Goal: Complete application form

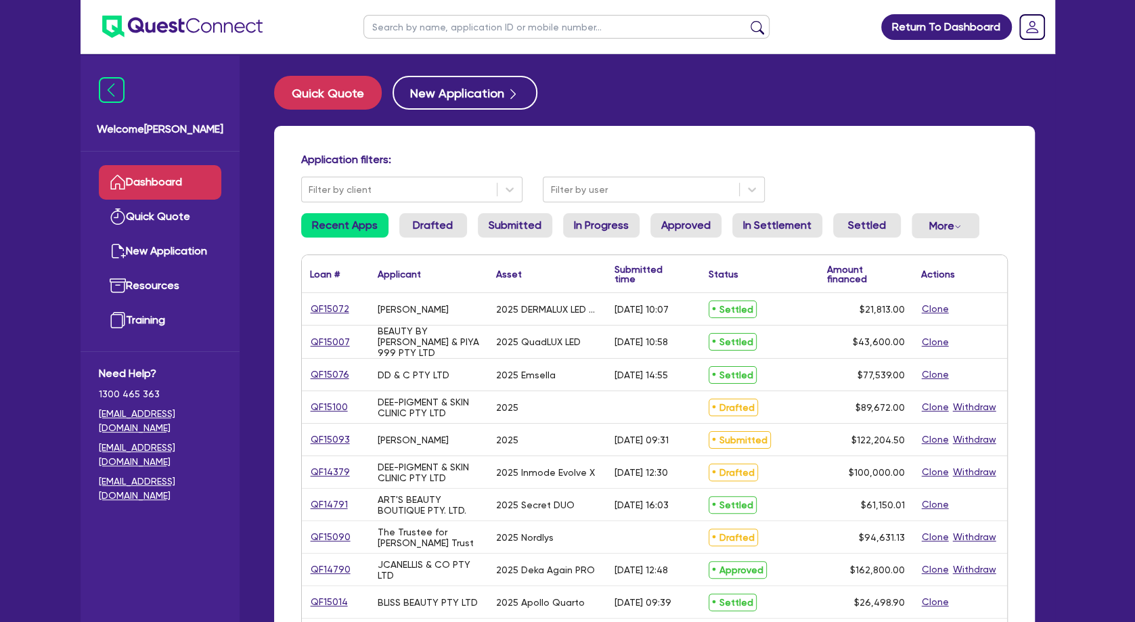
click at [430, 327] on div "BEAUTY BY [PERSON_NAME] & PIYA 999 PTY LTD" at bounding box center [428, 341] width 118 height 32
click at [332, 530] on link "QF15090" at bounding box center [330, 537] width 41 height 16
select select "TERTIARY_ASSETS"
select select "BEAUTY_EQUIPMENT"
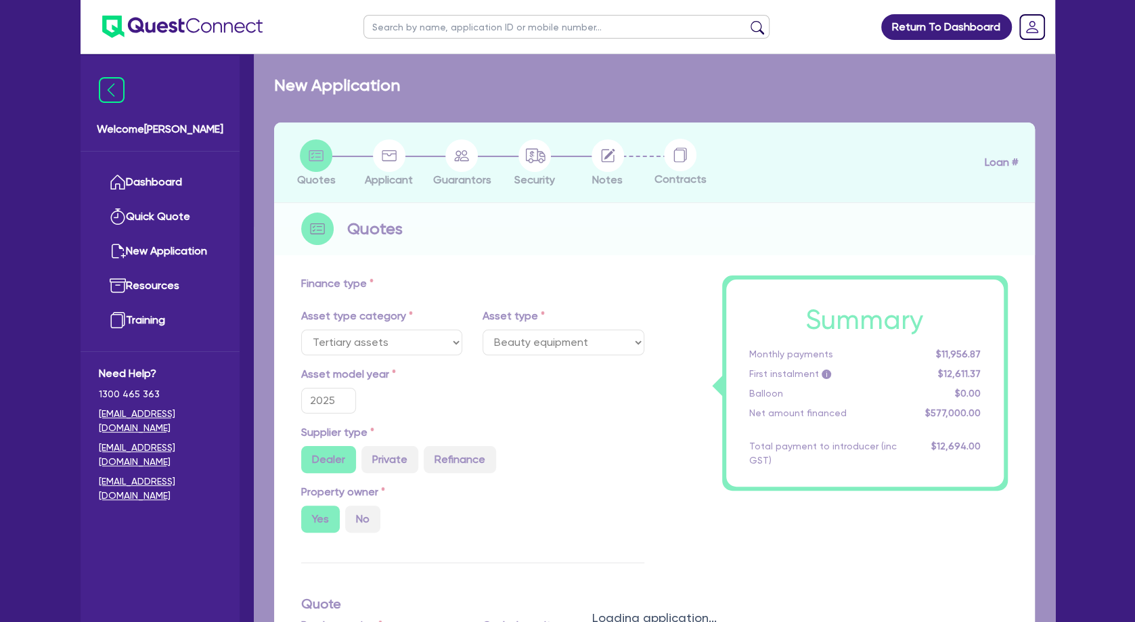
select select "SECONDARY_ASSETS"
type input "94,631.13"
type input "4"
type input "3,785.25"
type input "7.49"
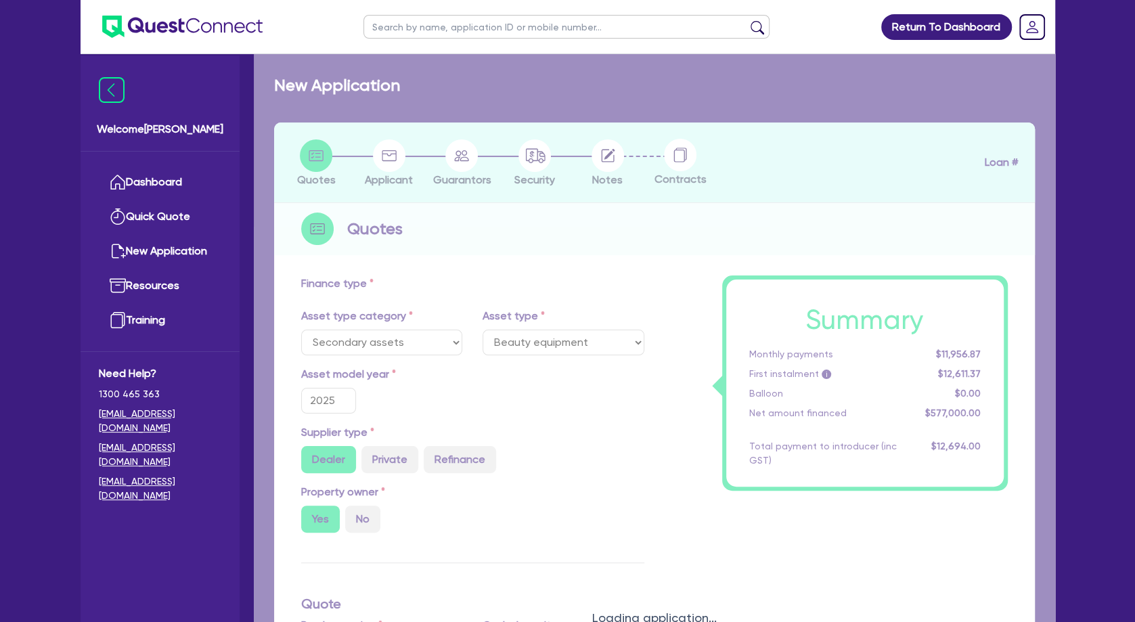
type input "649"
select select "MEDICAL_DENTAL_LABORATORY_EQUIPMENT"
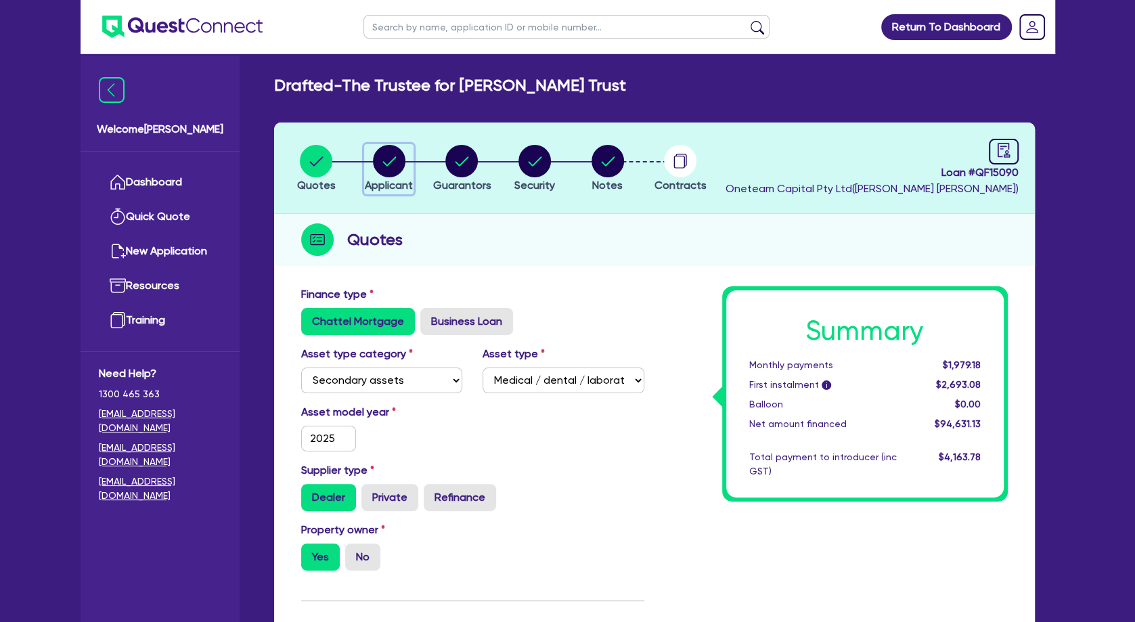
click at [387, 170] on circle "button" at bounding box center [389, 161] width 32 height 32
select select "TRUST"
select select "COMPANY"
select select "HEALTH_BEAUTY"
select select "HAIR_BEAUTY_SALONS"
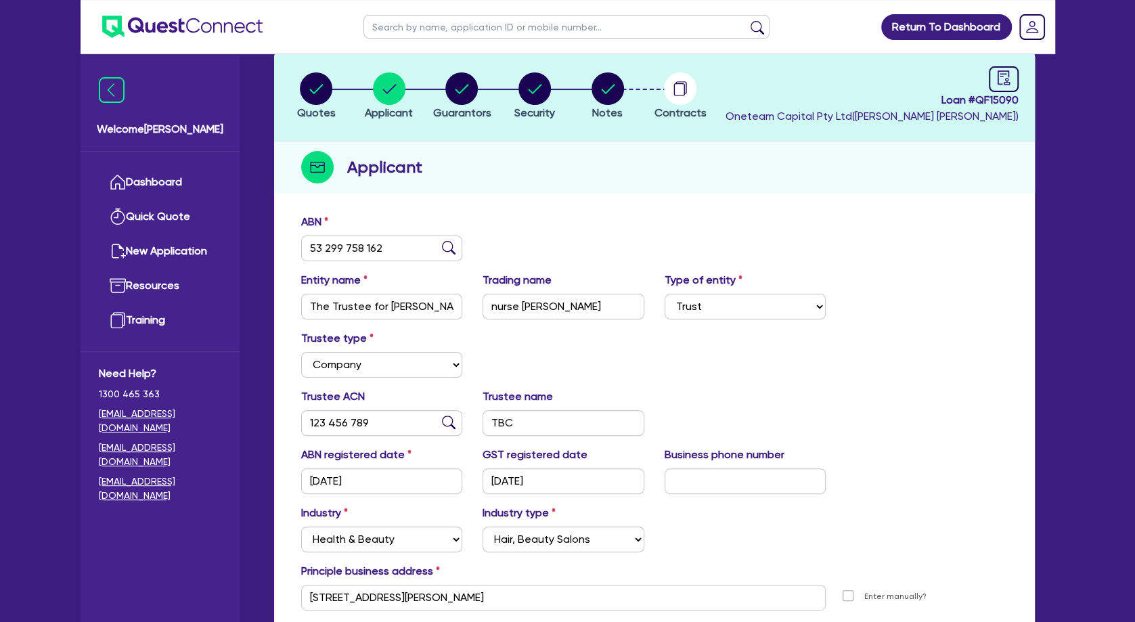
scroll to position [73, 0]
drag, startPoint x: 370, startPoint y: 417, endPoint x: 382, endPoint y: 421, distance: 12.6
click at [371, 417] on input "123 456 789" at bounding box center [382, 422] width 162 height 26
drag, startPoint x: 382, startPoint y: 421, endPoint x: 306, endPoint y: 417, distance: 76.5
click at [303, 417] on input "123 456 789" at bounding box center [382, 422] width 162 height 26
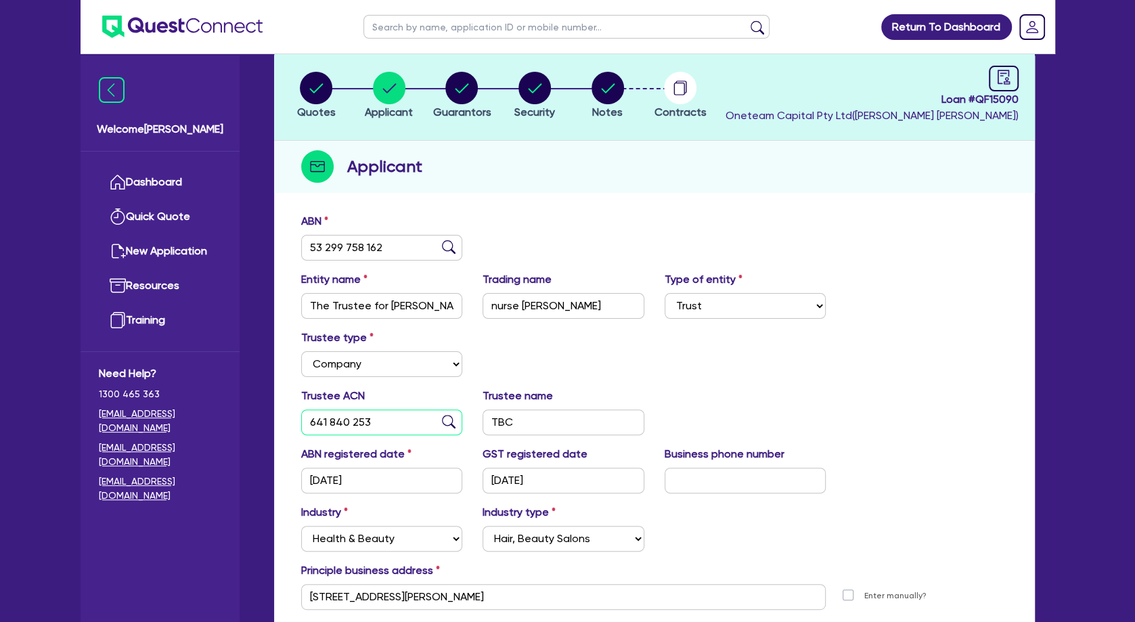
type input "641 840 253"
click at [482, 420] on input "TBC" at bounding box center [563, 422] width 162 height 26
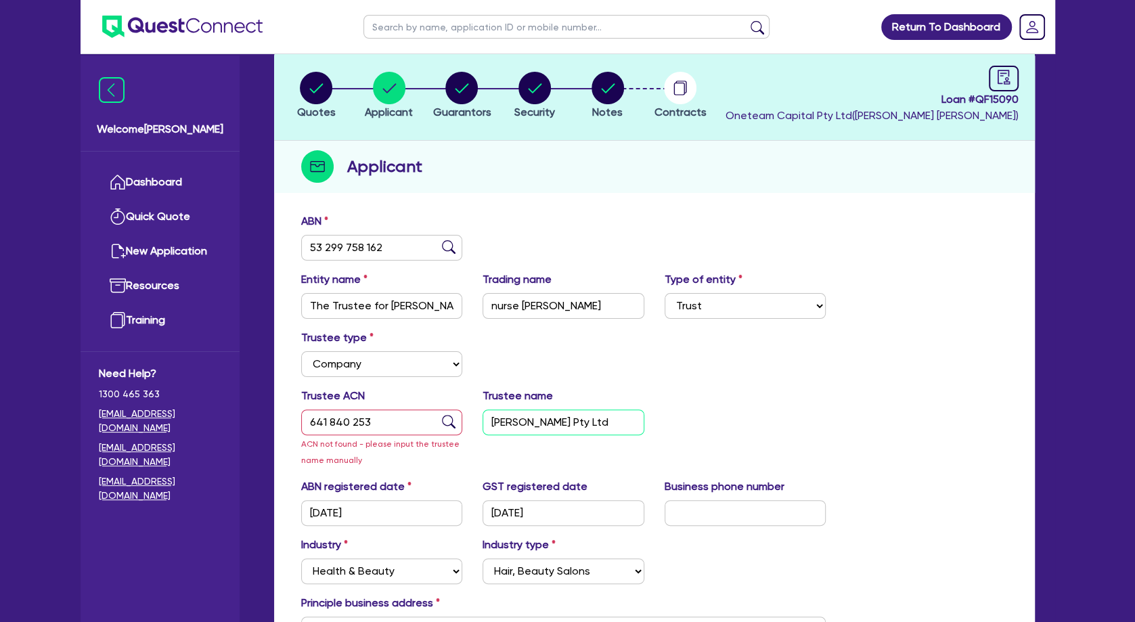
type input "[PERSON_NAME] Pty Ltd"
click at [756, 410] on div "Trustee ACN 641 840 253 ACN not found - please input the trustee name manually …" at bounding box center [654, 433] width 727 height 91
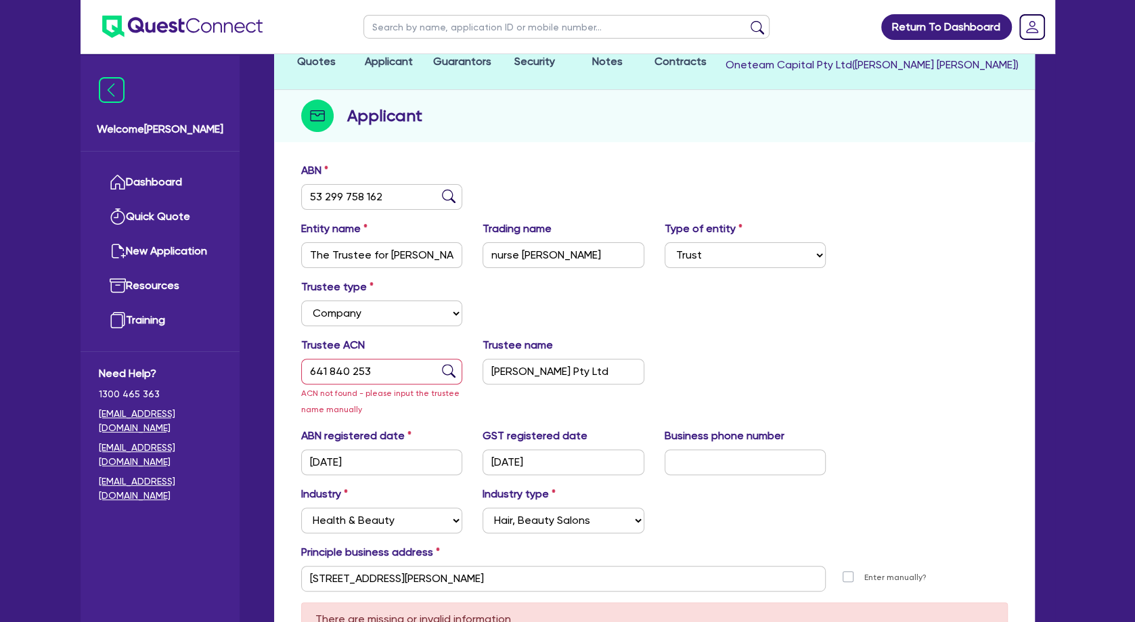
scroll to position [146, 0]
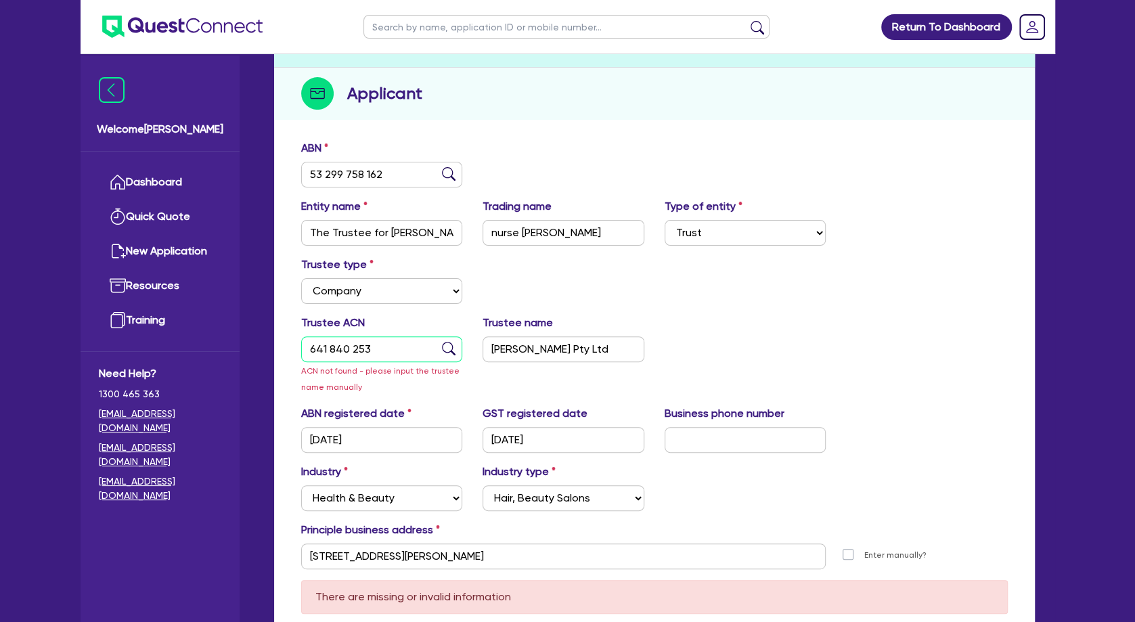
drag, startPoint x: 406, startPoint y: 341, endPoint x: 294, endPoint y: 341, distance: 111.6
click at [301, 341] on input "641 840 253" at bounding box center [382, 349] width 162 height 26
click at [540, 353] on input "[PERSON_NAME] Pty Ltd" at bounding box center [563, 349] width 162 height 26
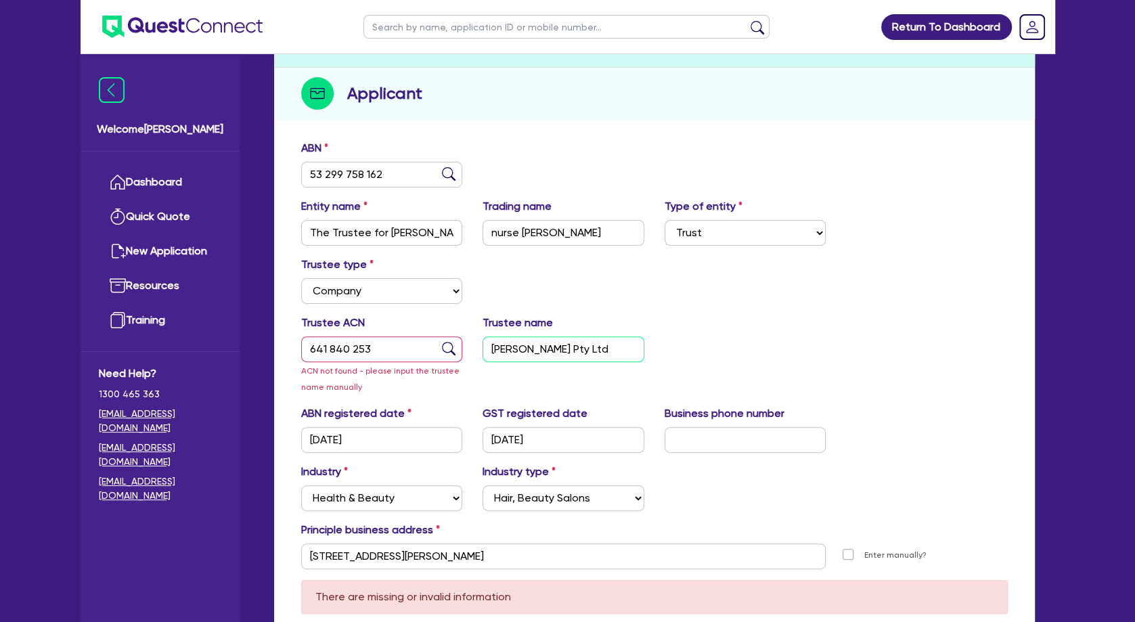
scroll to position [0, 0]
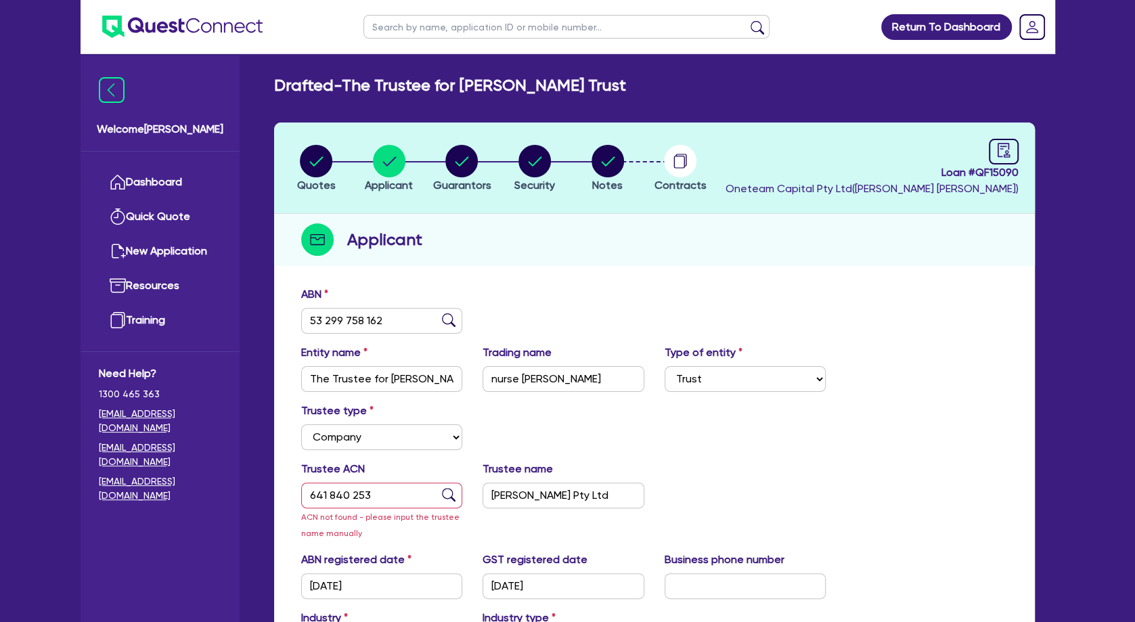
click at [627, 164] on li "Notes" at bounding box center [607, 167] width 73 height 47
click at [595, 166] on circle "button" at bounding box center [607, 161] width 32 height 32
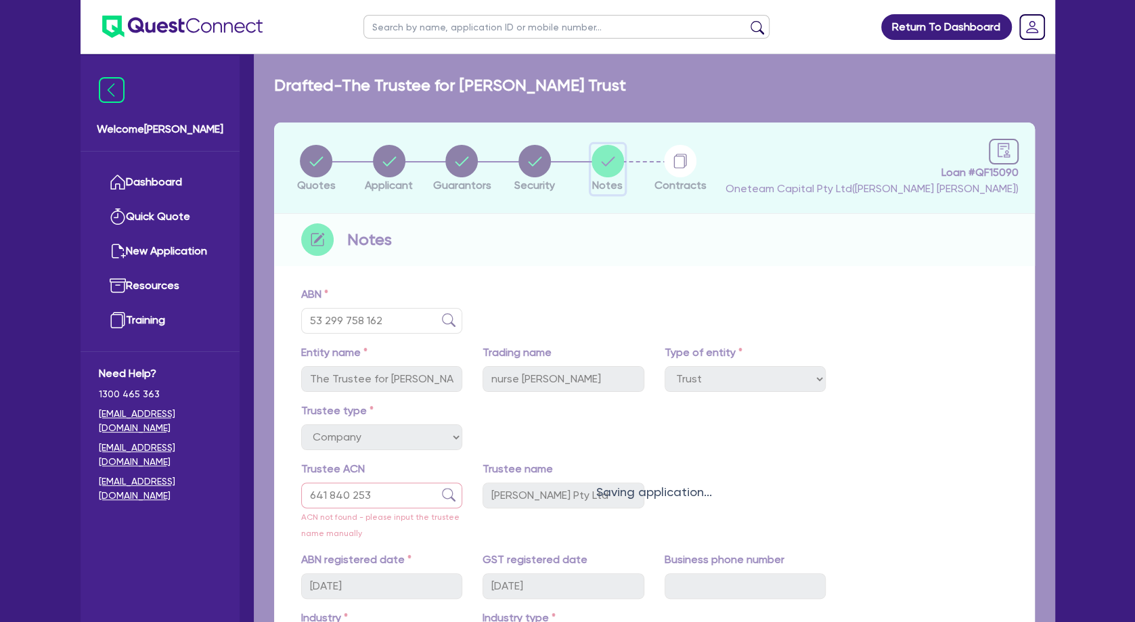
select select "Other"
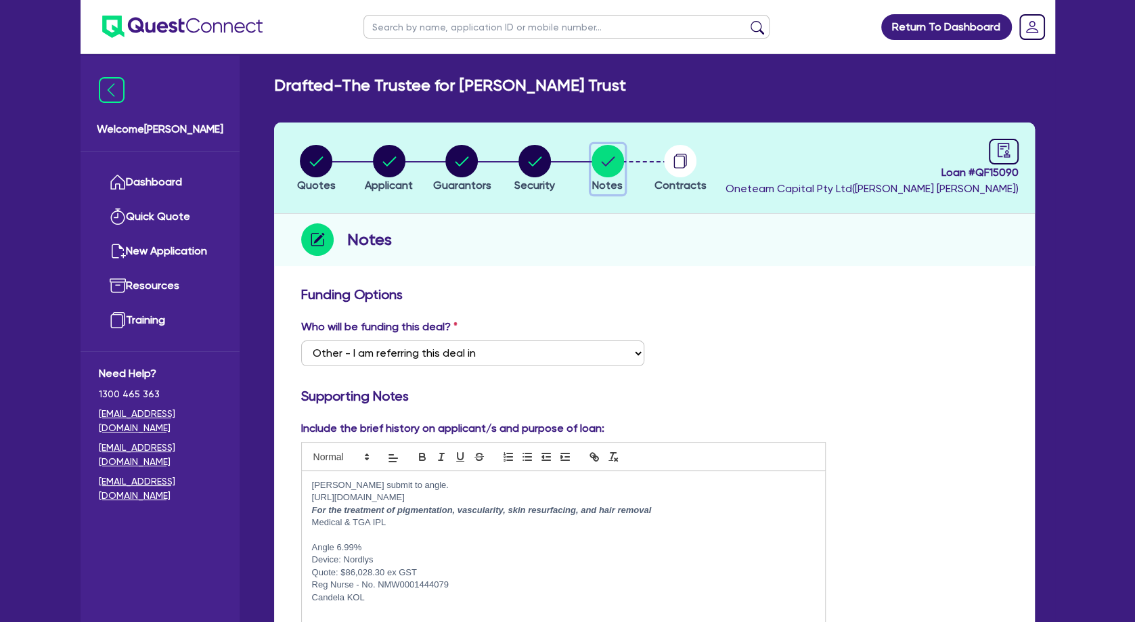
scroll to position [30, 0]
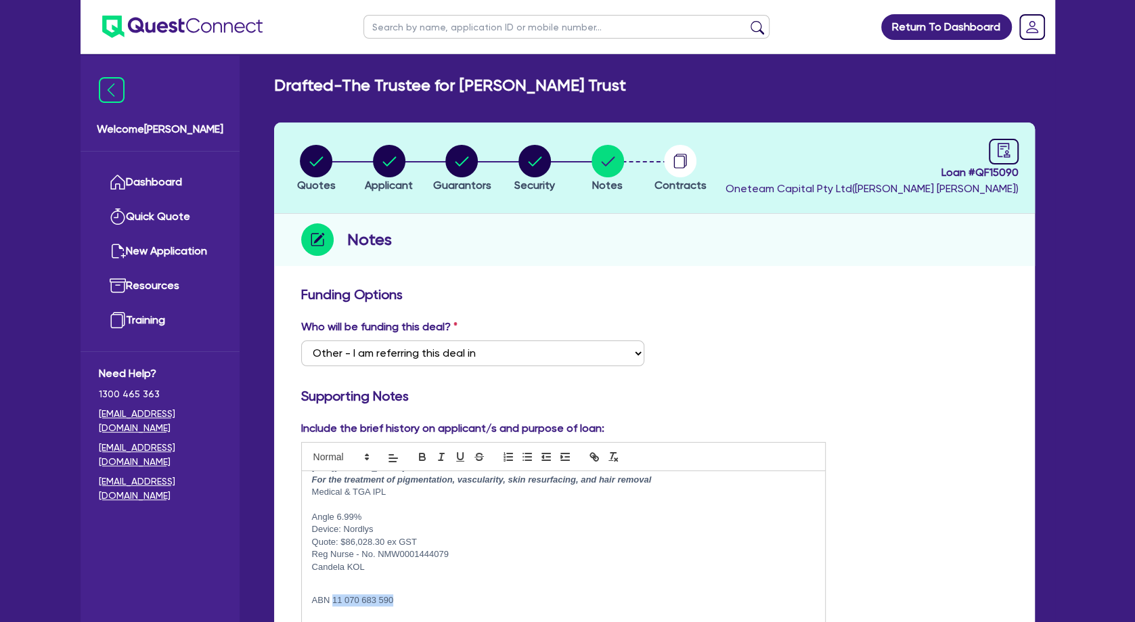
drag, startPoint x: 419, startPoint y: 600, endPoint x: 334, endPoint y: 602, distance: 85.3
click at [334, 602] on p "ABN 11 070 683 590" at bounding box center [563, 600] width 503 height 12
copy p "11 070 683 590"
click at [404, 167] on icon "button" at bounding box center [389, 161] width 32 height 32
select select "TRUST"
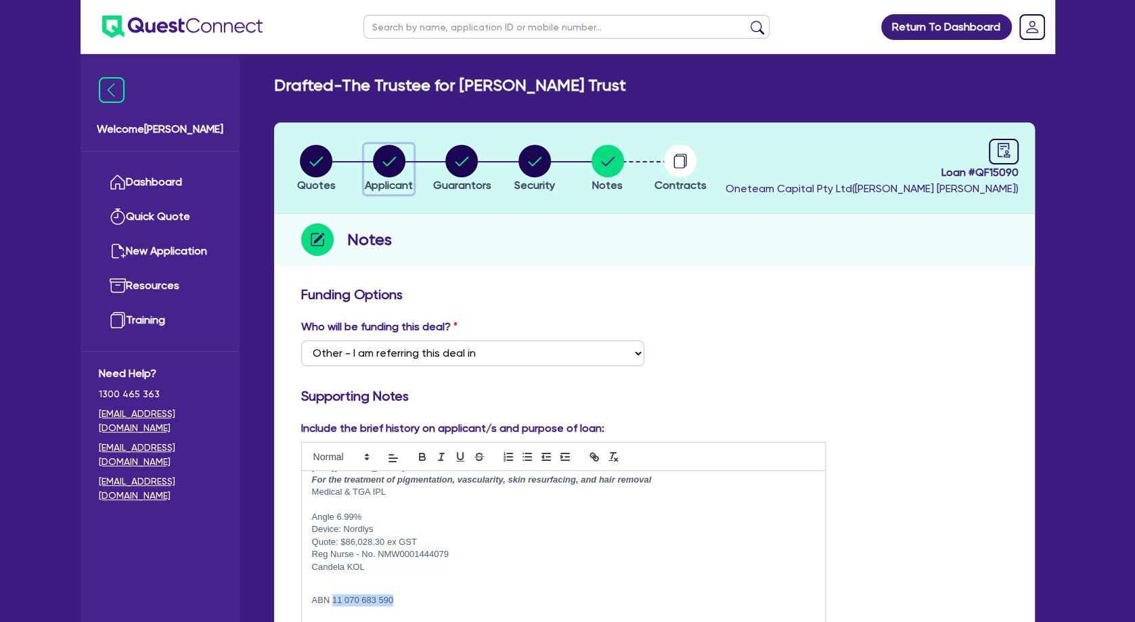
select select "COMPANY"
select select "HEALTH_BEAUTY"
select select "HAIR_BEAUTY_SALONS"
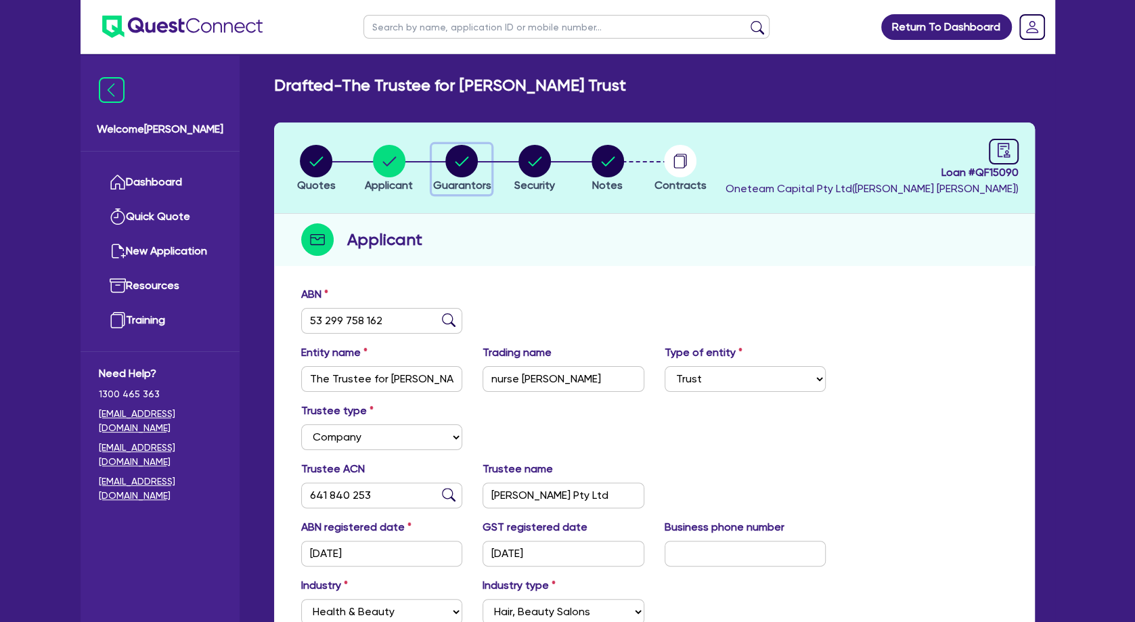
click at [448, 168] on circle "button" at bounding box center [461, 161] width 32 height 32
select select "MRS"
select select "QLD"
select select "MARRIED"
select select "PROPERTY"
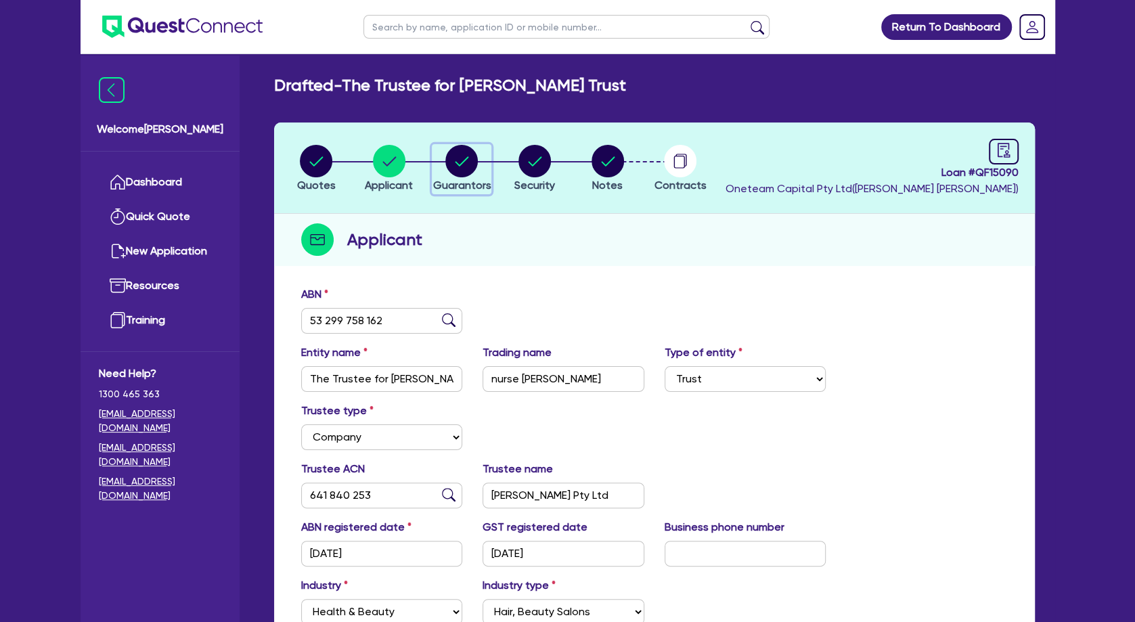
select select "INVESTMENT_PROPERTY"
select select "VEHICLE"
select select "CASH"
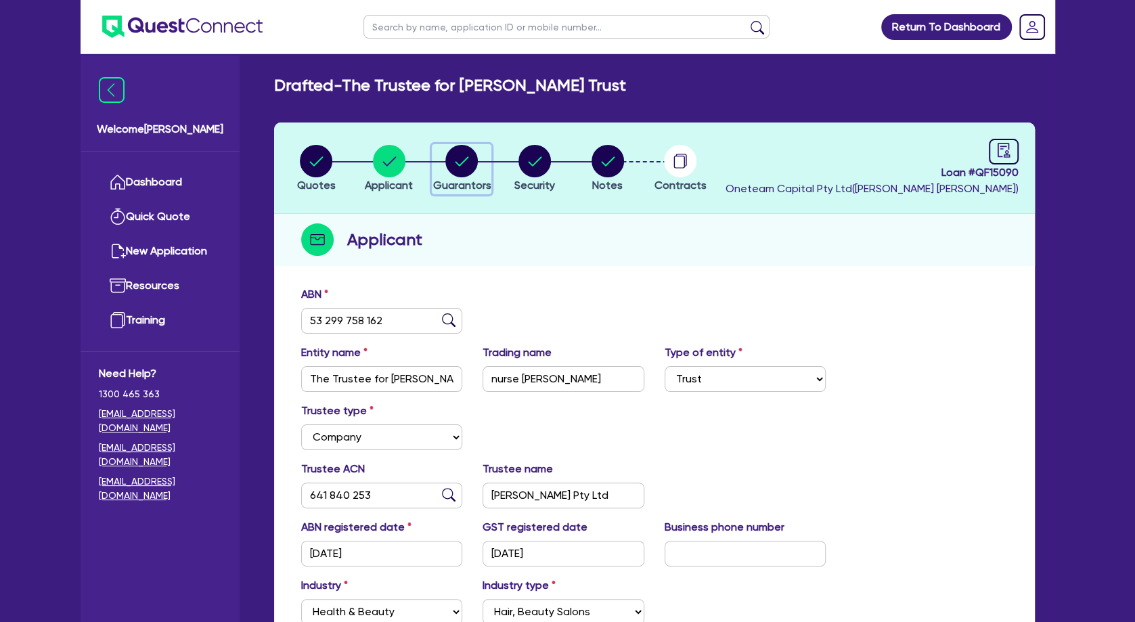
select select "VEHICLE"
select select "OTHER"
select select "VEHICLE_LOAN"
select select "EQUIPMENT_LOAN"
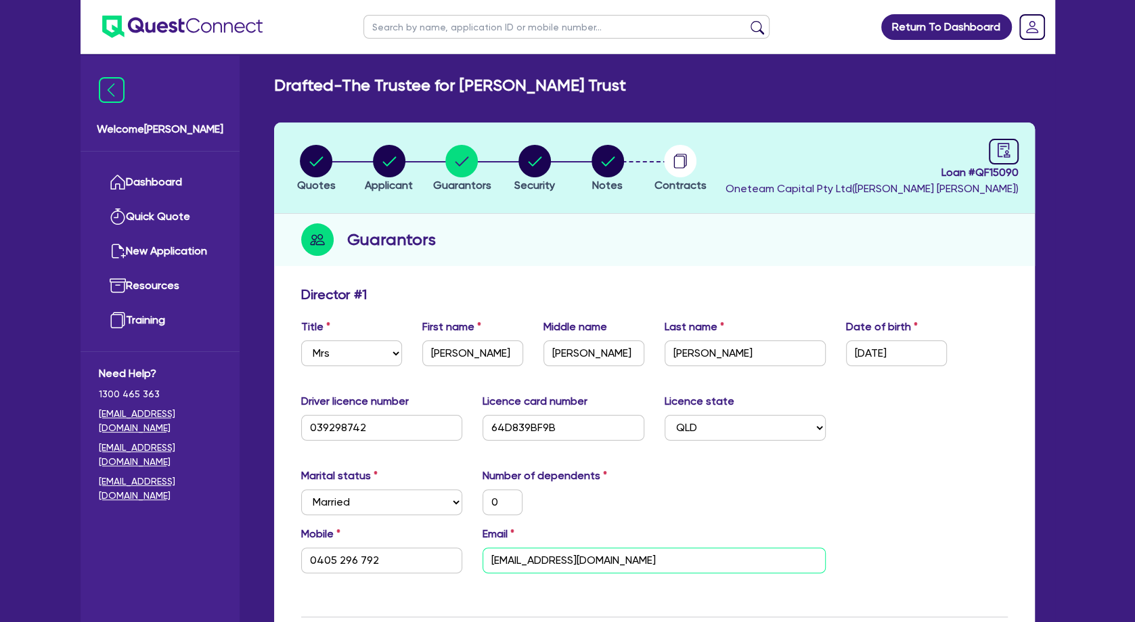
click at [543, 558] on input "[EMAIL_ADDRESS][DOMAIN_NAME]" at bounding box center [653, 560] width 343 height 26
click at [336, 562] on input "0405 296 792" at bounding box center [382, 560] width 162 height 26
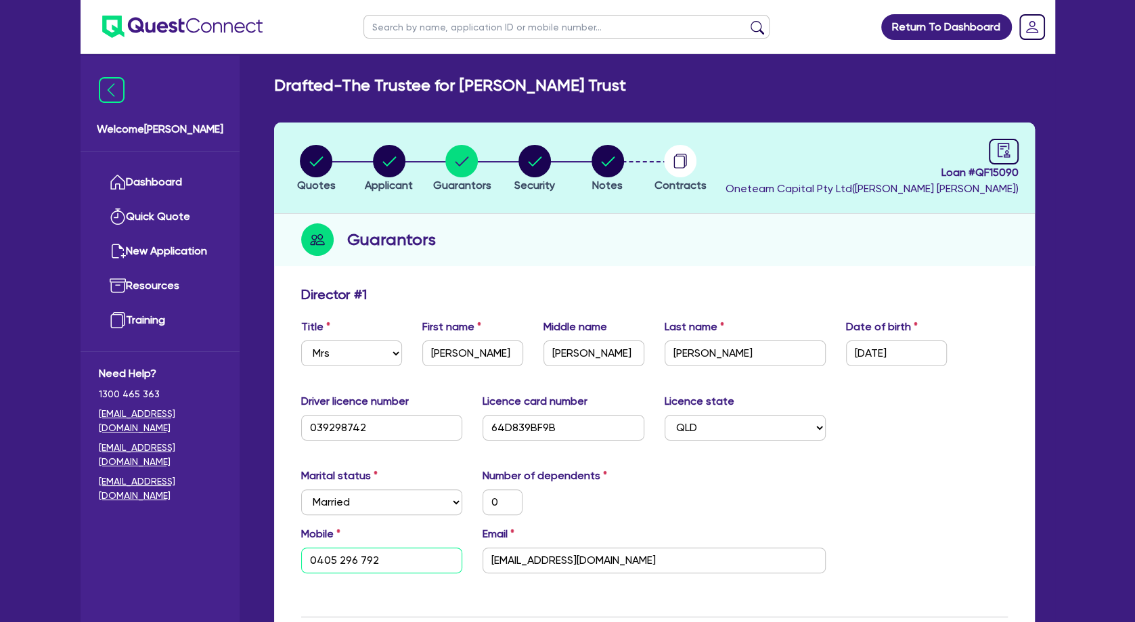
click at [336, 562] on input "0405 296 792" at bounding box center [382, 560] width 162 height 26
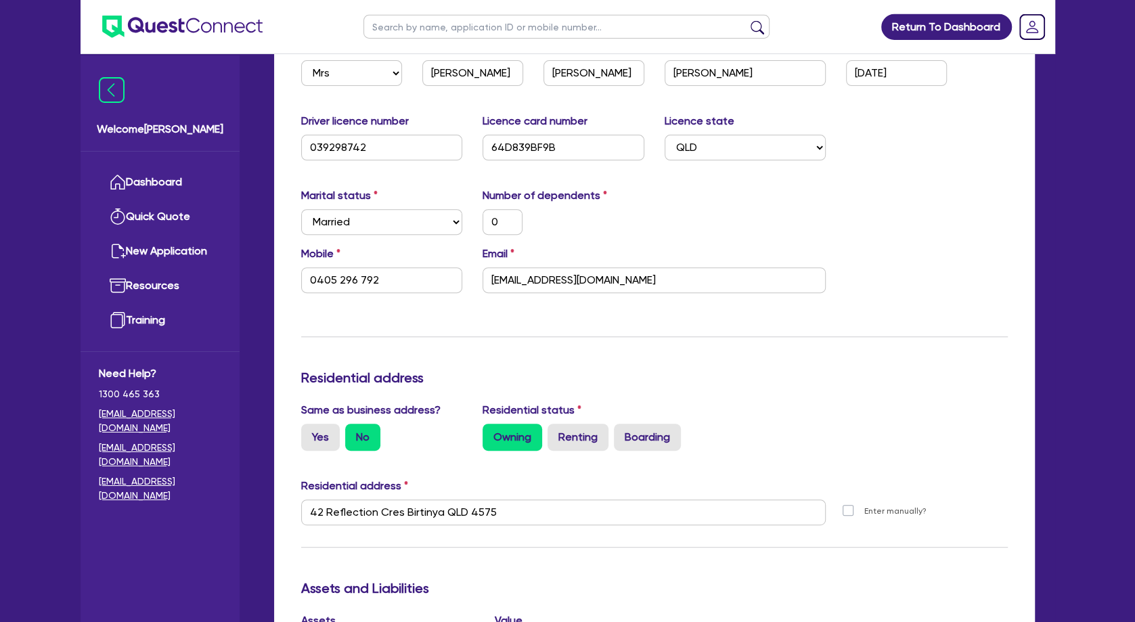
scroll to position [0, 0]
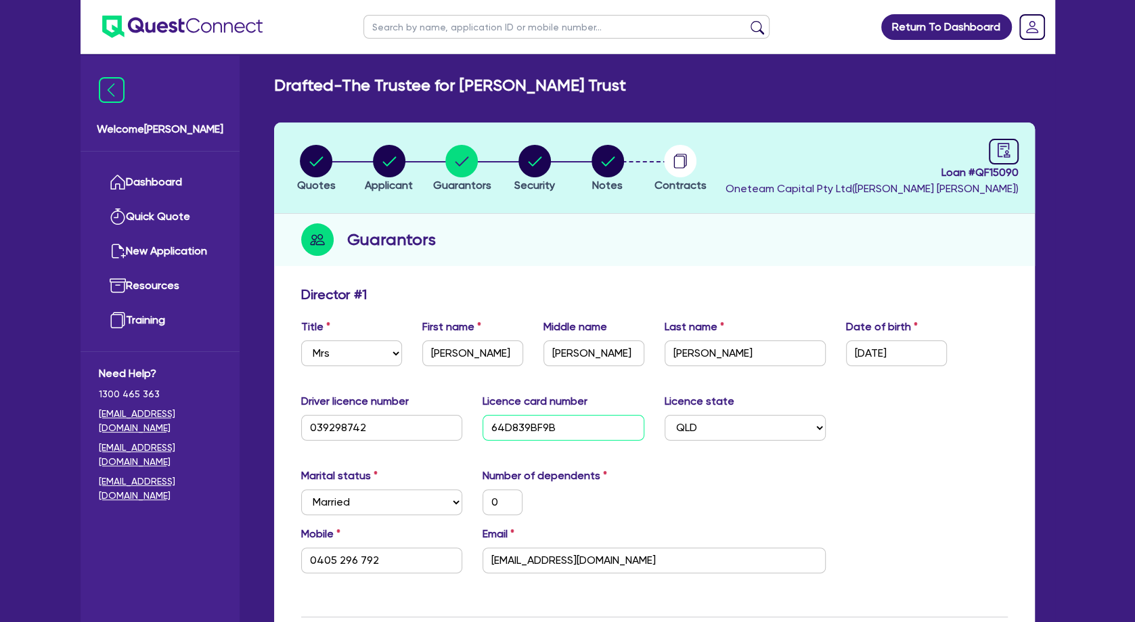
click at [525, 423] on input "64D839BF9B" at bounding box center [563, 428] width 162 height 26
click at [999, 152] on icon "audit" at bounding box center [1003, 150] width 15 height 15
select select "DRAFTED_NEW"
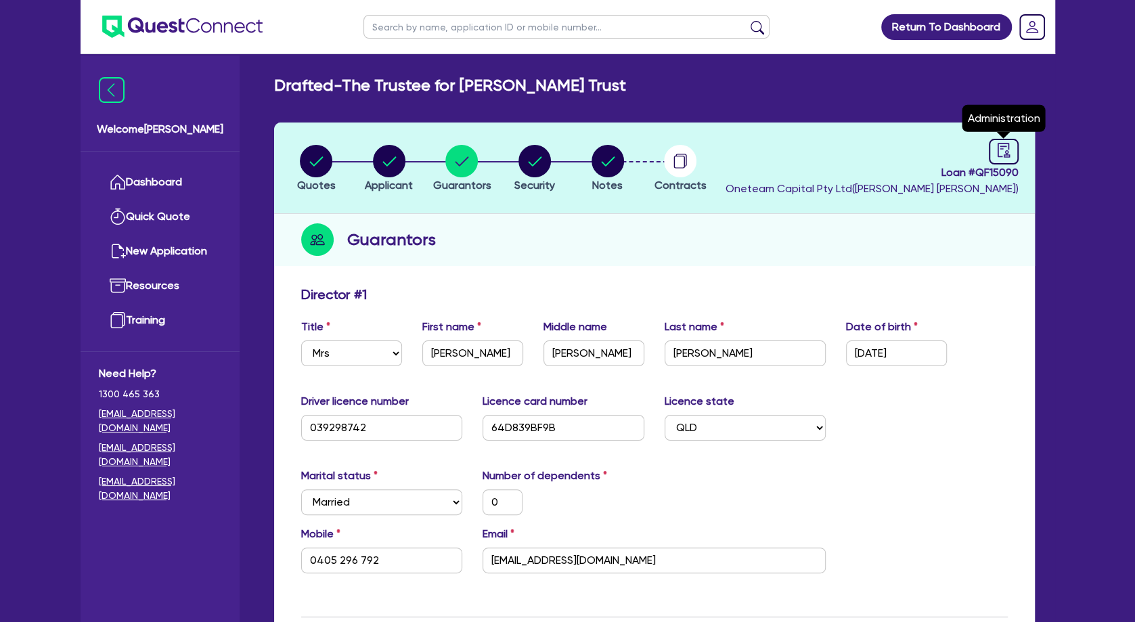
select select "Other"
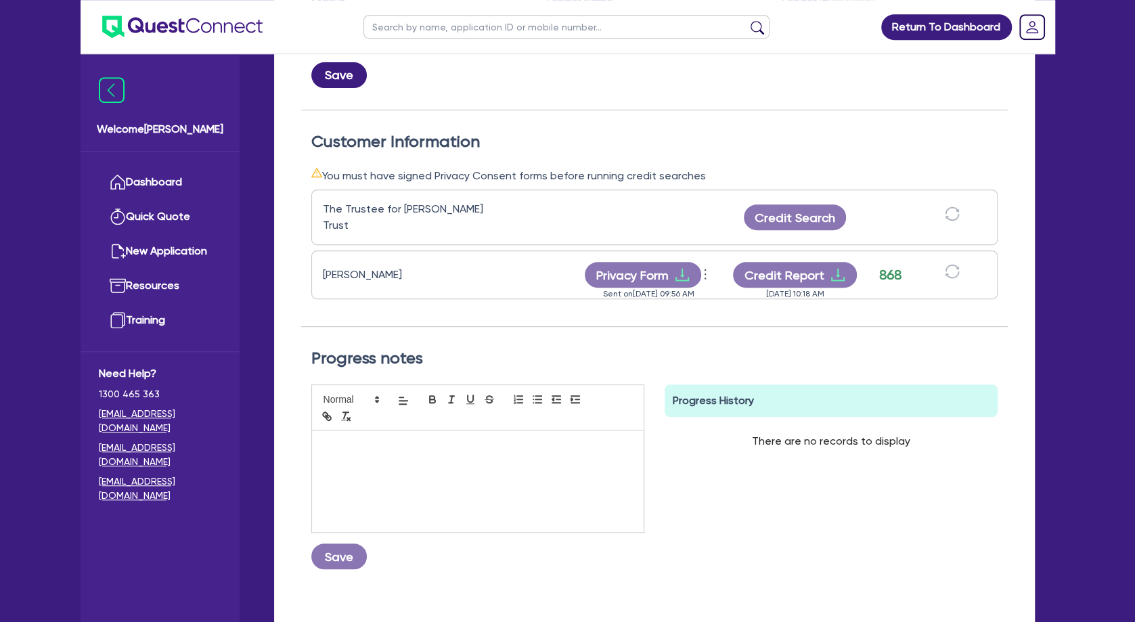
scroll to position [365, 0]
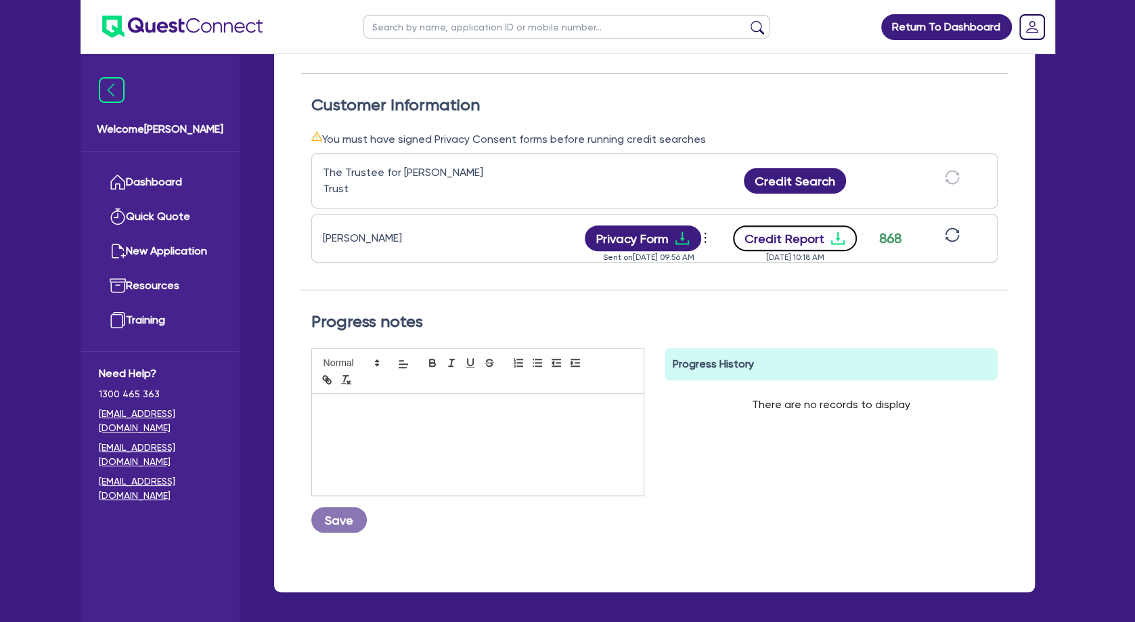
click at [820, 233] on button "Credit Report" at bounding box center [795, 238] width 124 height 26
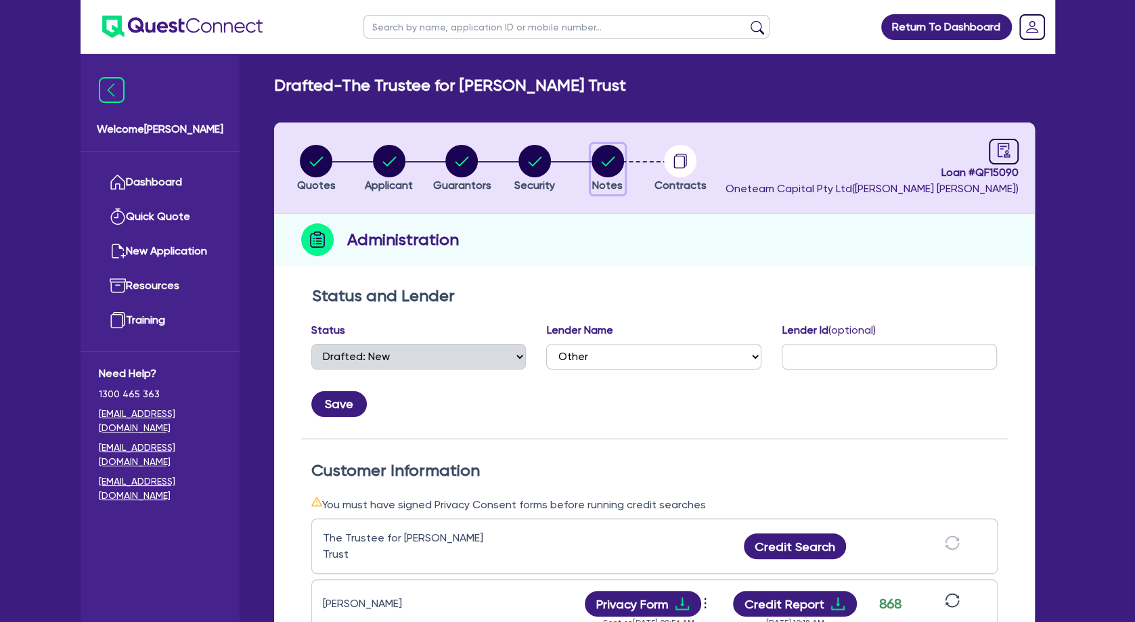
click at [611, 162] on circle "button" at bounding box center [607, 161] width 32 height 32
select select "Other"
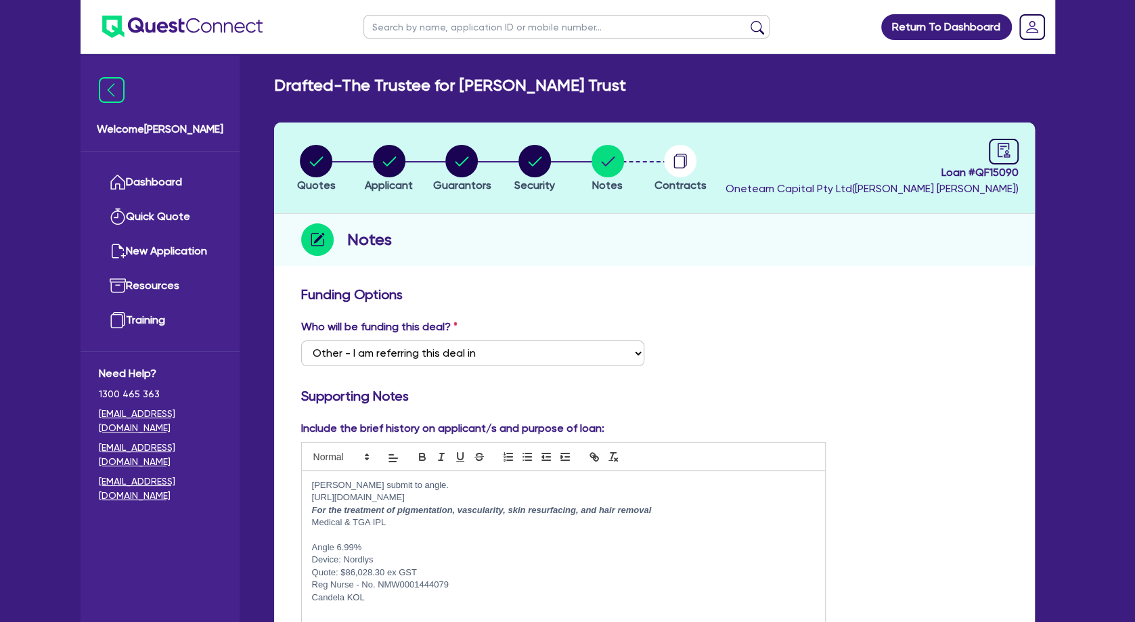
click at [416, 532] on p "﻿" at bounding box center [563, 534] width 503 height 12
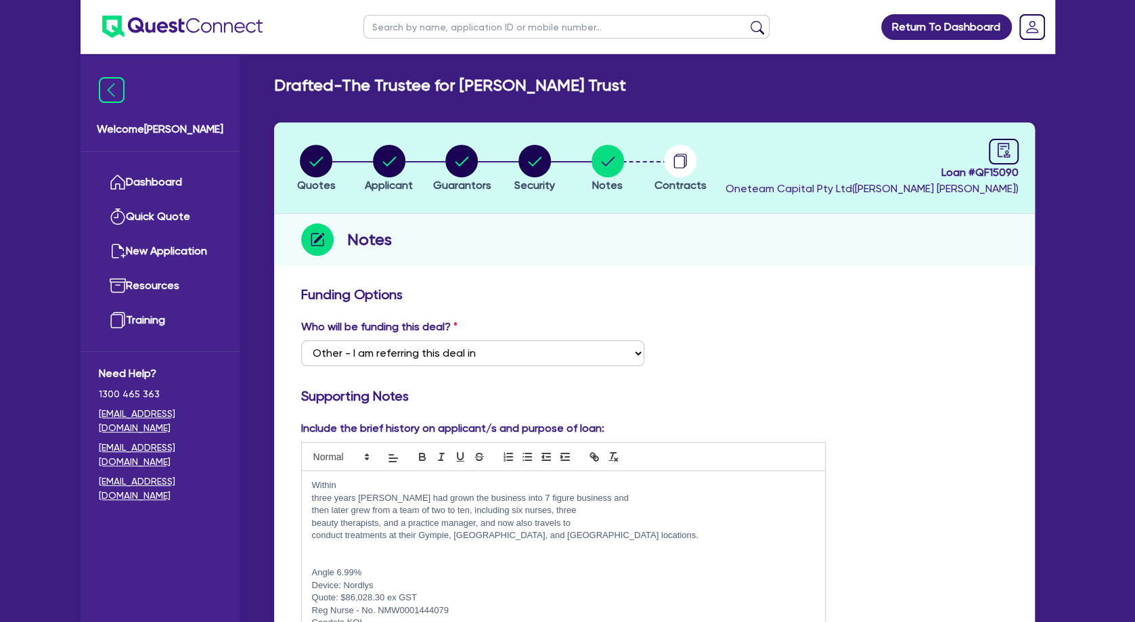
scroll to position [58, 0]
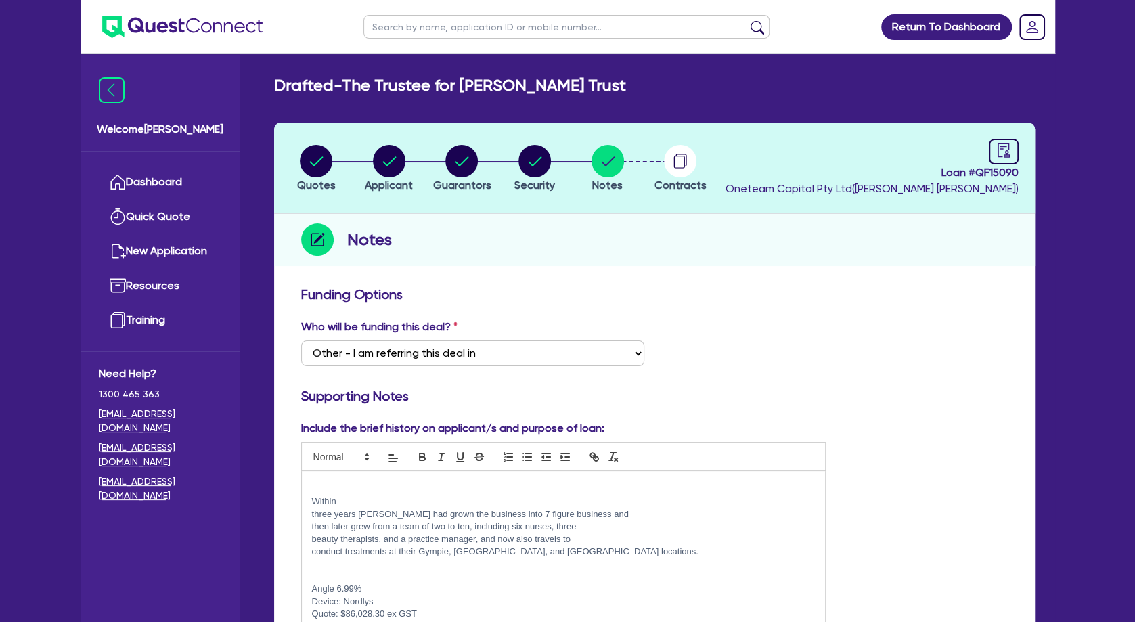
click at [313, 511] on p "three years [PERSON_NAME] had grown the business into 7 figure business and" at bounding box center [563, 514] width 503 height 12
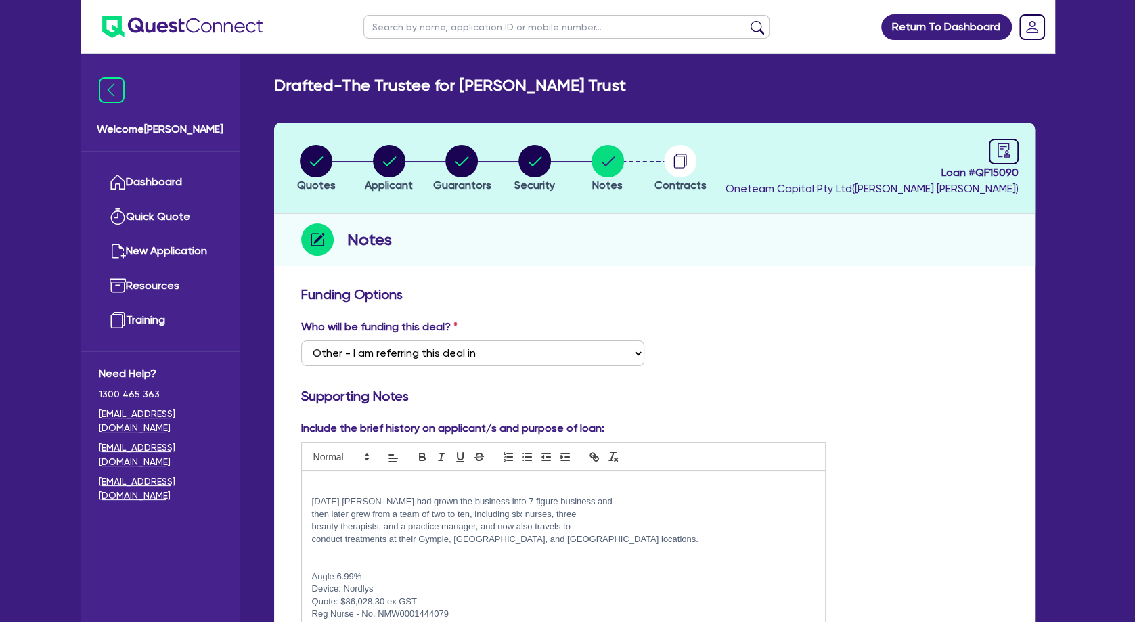
click at [352, 481] on p "﻿" at bounding box center [563, 476] width 503 height 12
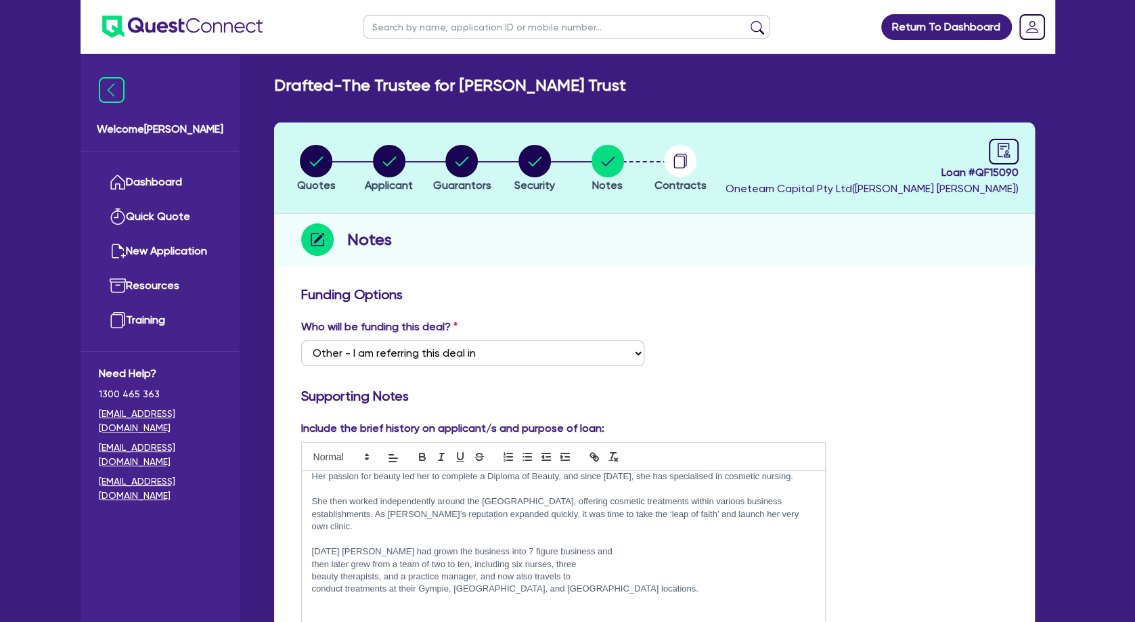
scroll to position [0, 0]
click at [414, 483] on p at bounding box center [563, 489] width 503 height 12
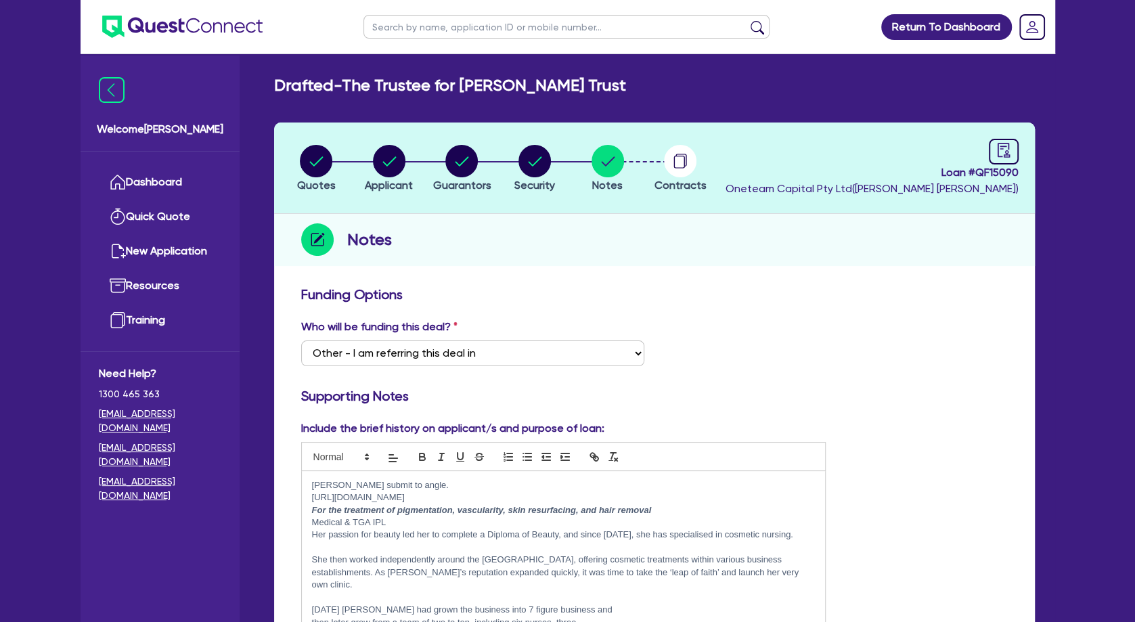
click at [393, 519] on p "Medical & TGA IPL" at bounding box center [563, 522] width 503 height 12
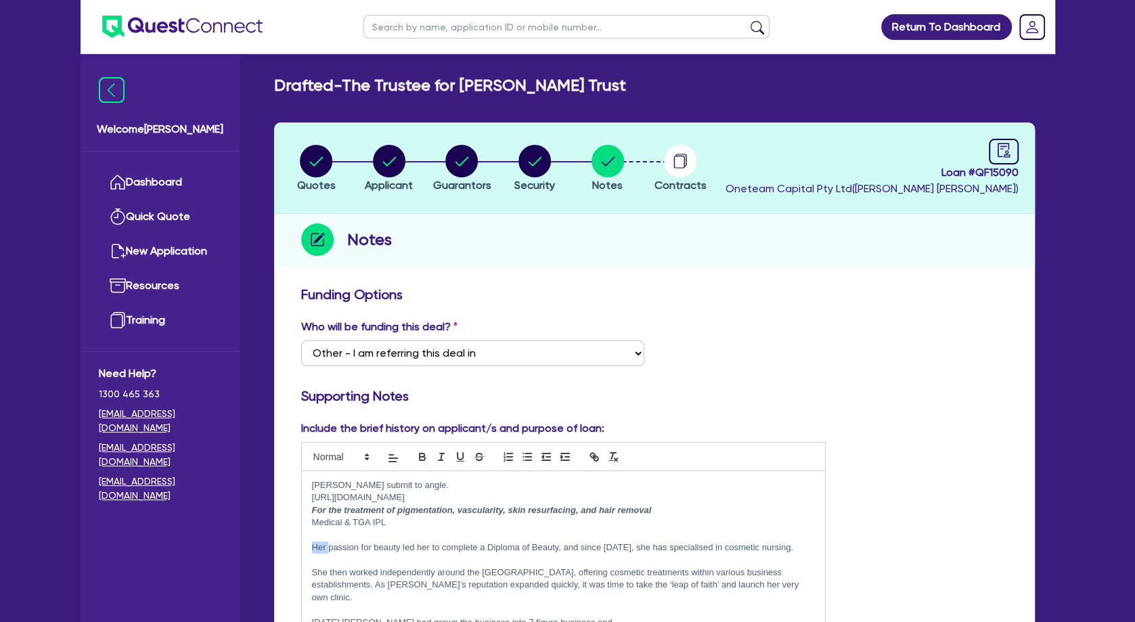
drag, startPoint x: 328, startPoint y: 547, endPoint x: 300, endPoint y: 549, distance: 28.5
click at [302, 548] on div "[PERSON_NAME] submit to angle. [URL][DOMAIN_NAME] For the treatment of pigmenta…" at bounding box center [564, 555] width 524 height 169
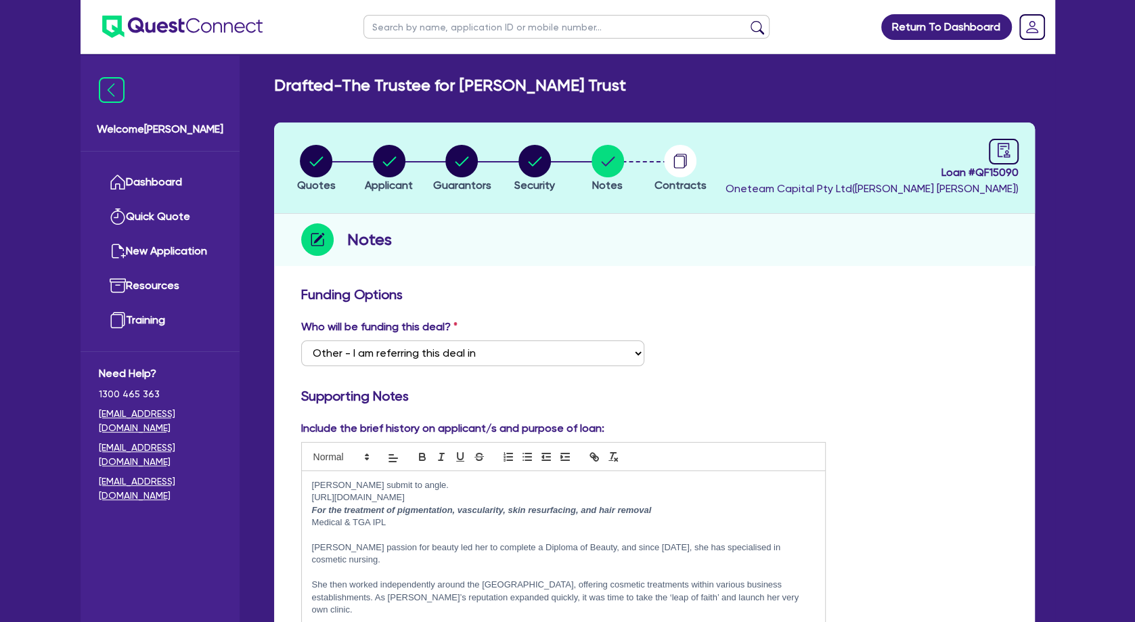
click at [329, 566] on p at bounding box center [563, 572] width 503 height 12
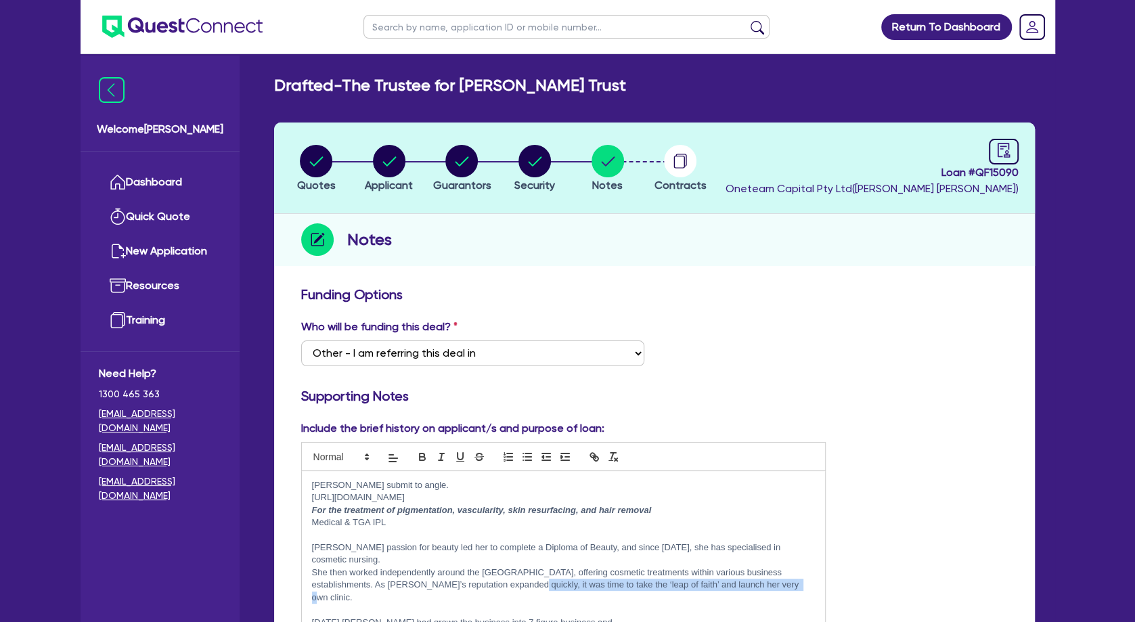
drag, startPoint x: 802, startPoint y: 572, endPoint x: 533, endPoint y: 573, distance: 268.6
click at [533, 573] on p "She then worked independently around the [GEOGRAPHIC_DATA], offering cosmetic t…" at bounding box center [563, 584] width 503 height 37
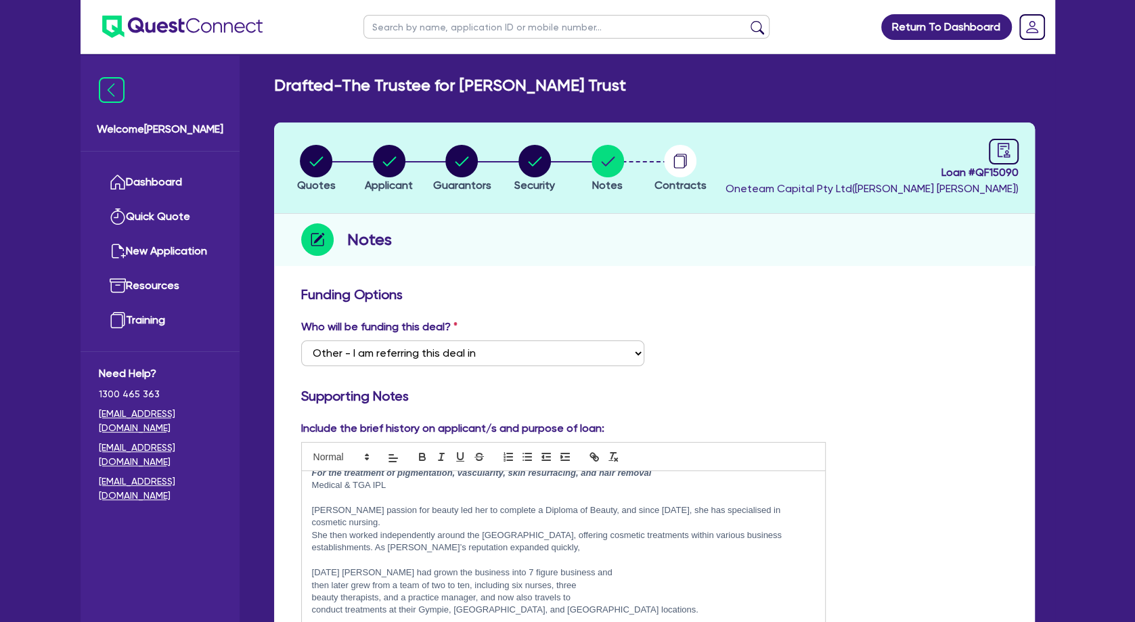
scroll to position [58, 0]
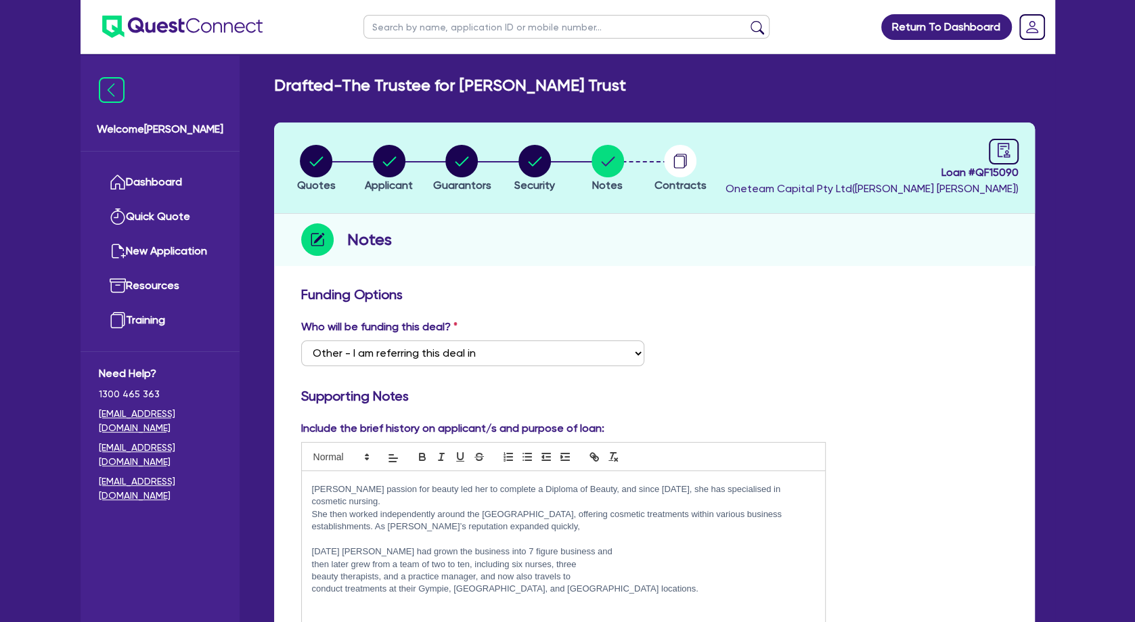
click at [313, 558] on p "then later grew from a team of two to ten, including six nurses, three" at bounding box center [563, 564] width 503 height 12
click at [312, 570] on p "beauty therapists, and a practice manager, and now also travels to" at bounding box center [563, 576] width 503 height 12
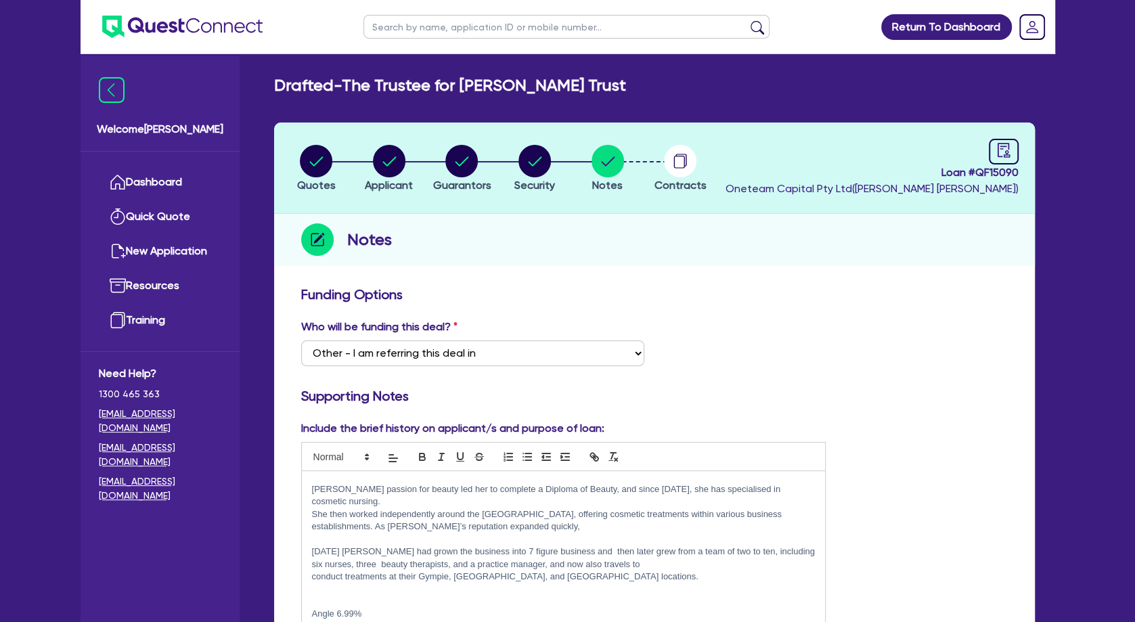
click at [312, 570] on p "conduct treatments at their Gympie, [GEOGRAPHIC_DATA], and [GEOGRAPHIC_DATA] lo…" at bounding box center [563, 576] width 503 height 12
click at [488, 583] on p at bounding box center [563, 589] width 503 height 12
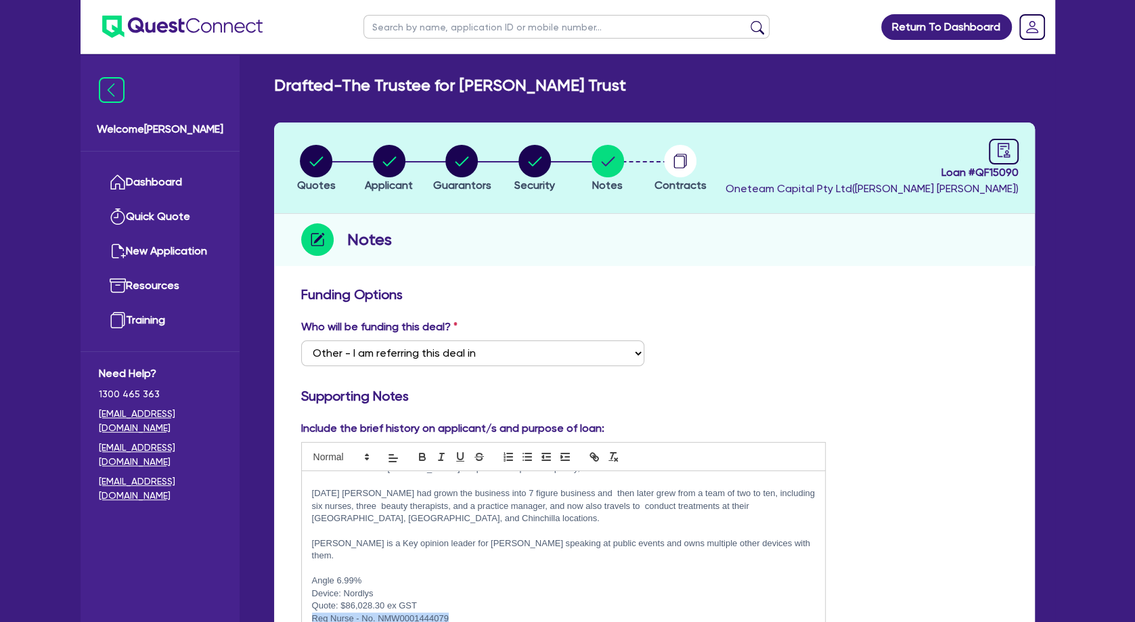
drag, startPoint x: 394, startPoint y: 592, endPoint x: 312, endPoint y: 591, distance: 81.9
click at [312, 612] on p "Reg Nurse - No. NMW0001444079" at bounding box center [563, 618] width 503 height 12
click at [433, 612] on p "Reg Nurse - No. NMW0001444079" at bounding box center [563, 618] width 503 height 12
drag, startPoint x: 445, startPoint y: 591, endPoint x: 312, endPoint y: 562, distance: 136.6
click at [312, 562] on div "[PERSON_NAME] submit to angle. [URL][DOMAIN_NAME] For the treatment of pigmenta…" at bounding box center [564, 555] width 524 height 169
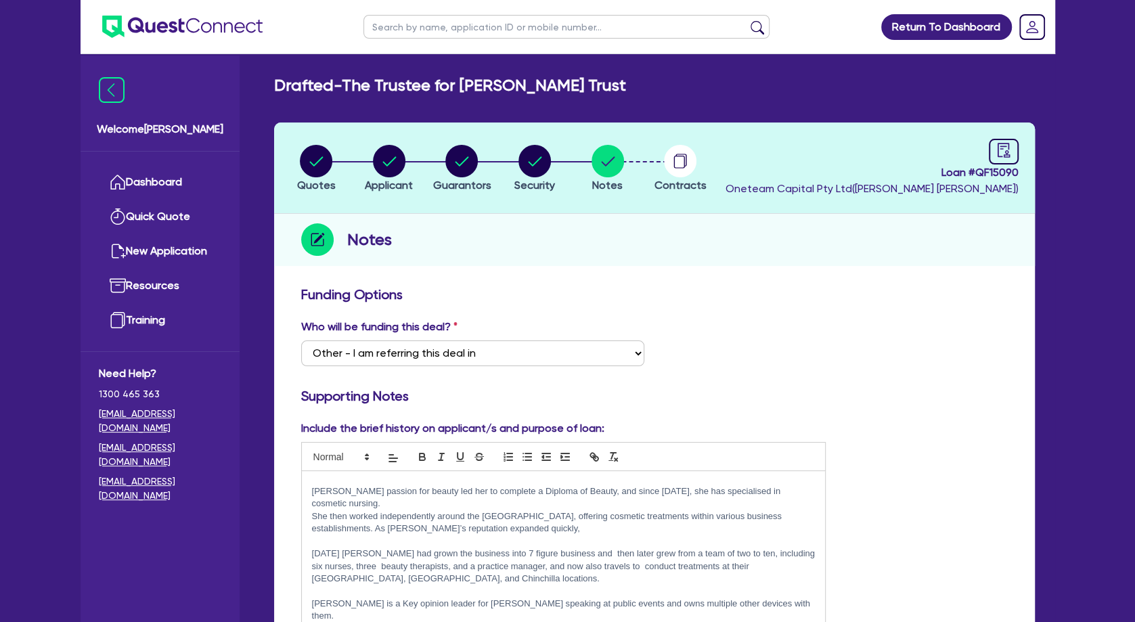
scroll to position [0, 0]
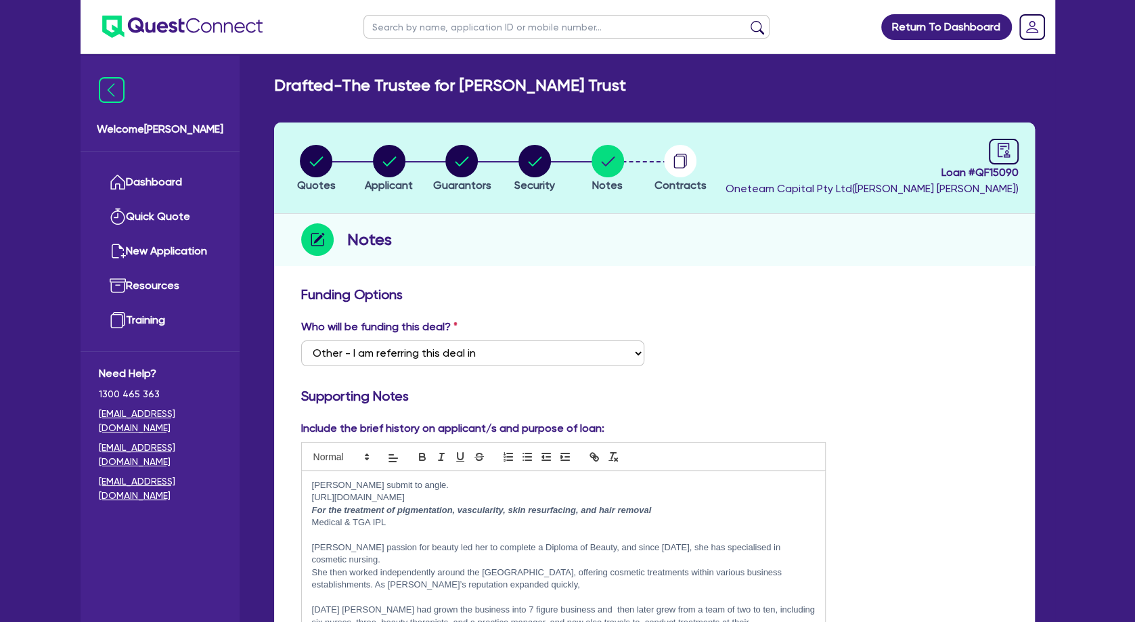
click at [413, 525] on p "Medical & TGA IPL" at bounding box center [563, 522] width 503 height 12
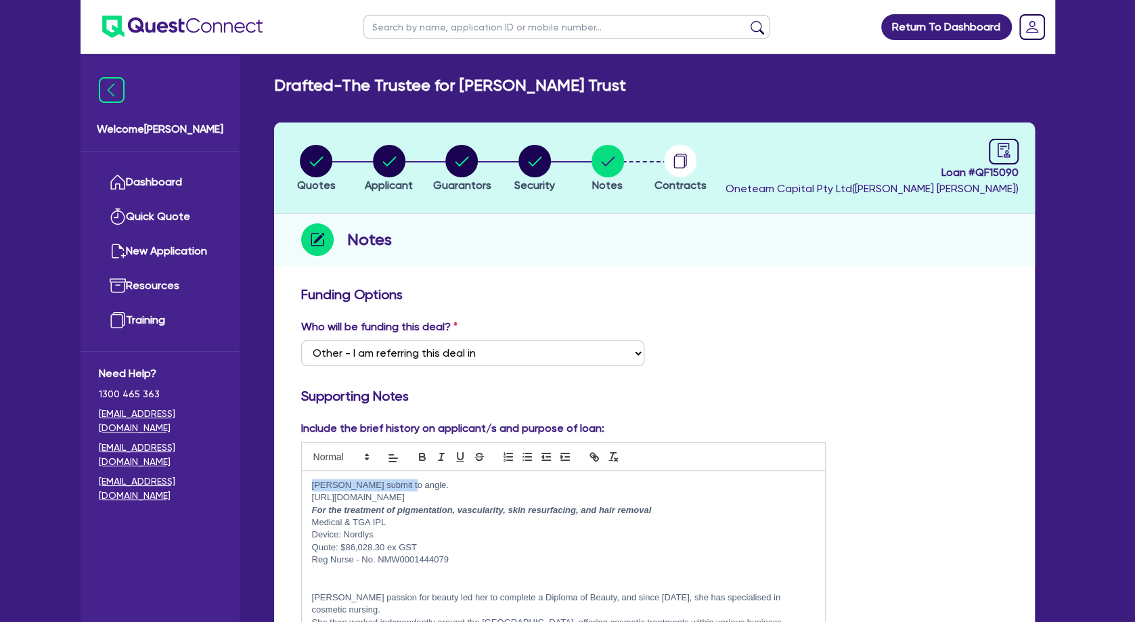
drag, startPoint x: 417, startPoint y: 482, endPoint x: 287, endPoint y: 483, distance: 130.6
click at [302, 483] on div "[PERSON_NAME] submit to angle. [URL][DOMAIN_NAME] For the treatment of pigmenta…" at bounding box center [564, 555] width 524 height 169
click at [402, 571] on p at bounding box center [563, 572] width 503 height 12
drag, startPoint x: 371, startPoint y: 558, endPoint x: 313, endPoint y: 555, distance: 58.9
click at [313, 555] on p "Reg Nurse - No. NMW0001444079" at bounding box center [563, 559] width 503 height 12
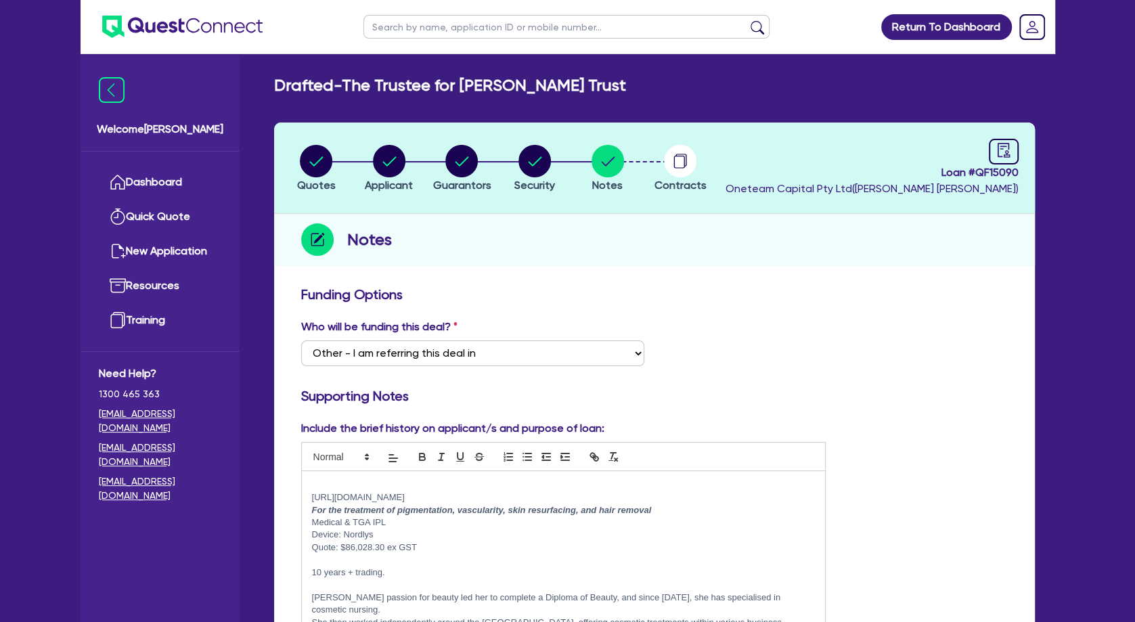
click at [410, 576] on p "10 years + trading." at bounding box center [563, 572] width 503 height 12
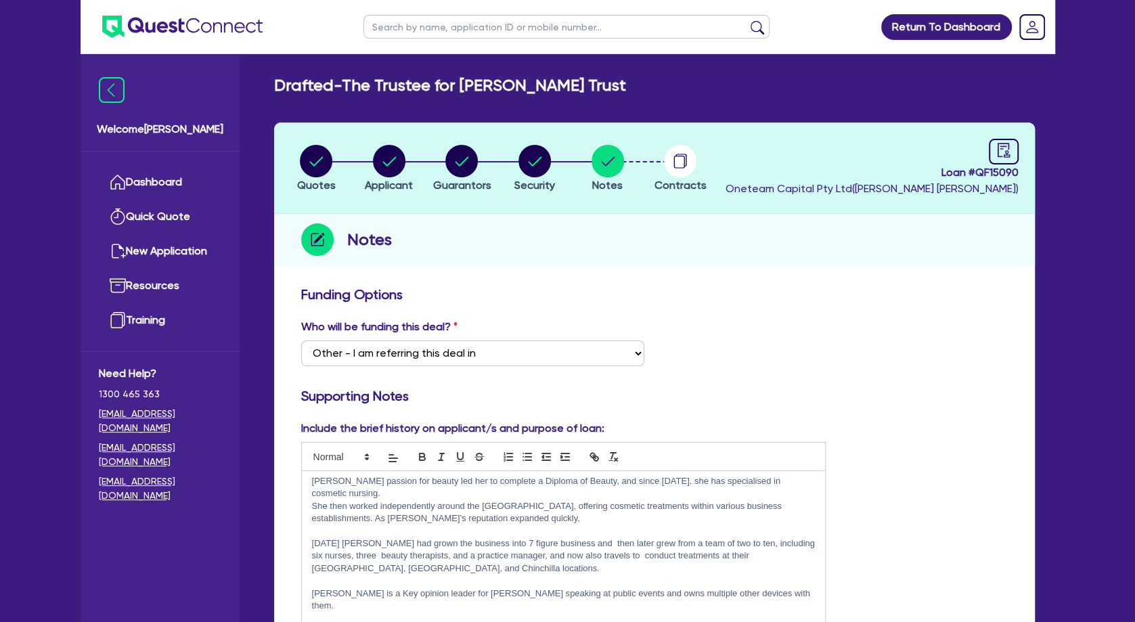
scroll to position [175, 0]
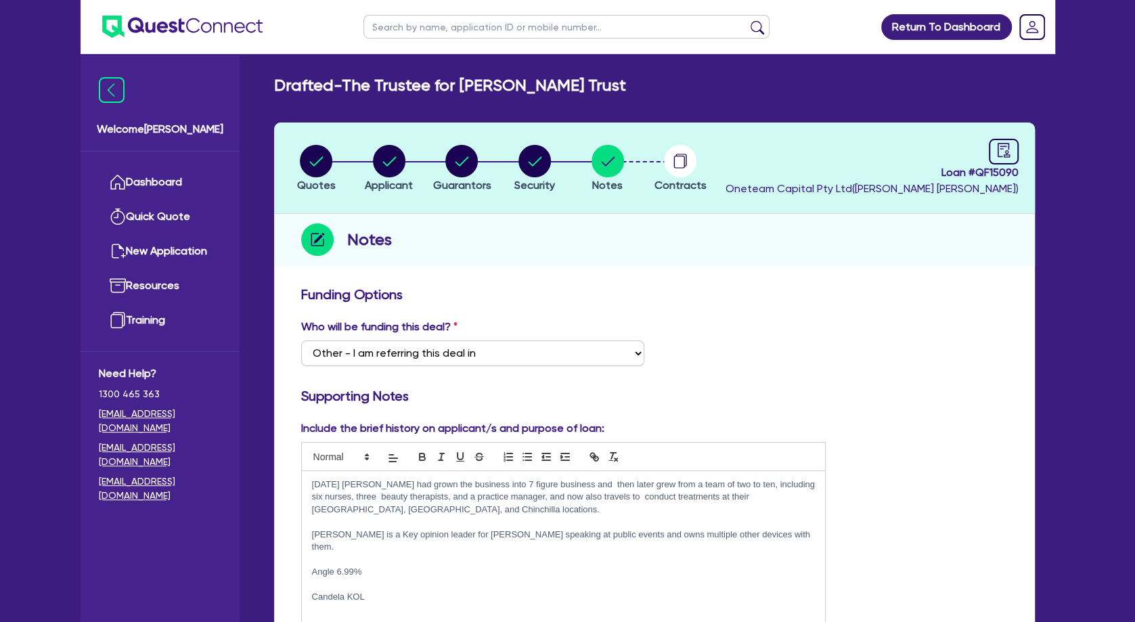
click at [385, 553] on p "﻿" at bounding box center [563, 559] width 503 height 12
click at [383, 578] on p at bounding box center [563, 584] width 503 height 12
drag, startPoint x: 344, startPoint y: 551, endPoint x: 310, endPoint y: 550, distance: 34.5
click at [310, 550] on div "[URL][DOMAIN_NAME] For the treatment of pigmentation, vascularity, skin resurfa…" at bounding box center [564, 555] width 524 height 169
drag, startPoint x: 384, startPoint y: 570, endPoint x: 310, endPoint y: 564, distance: 74.7
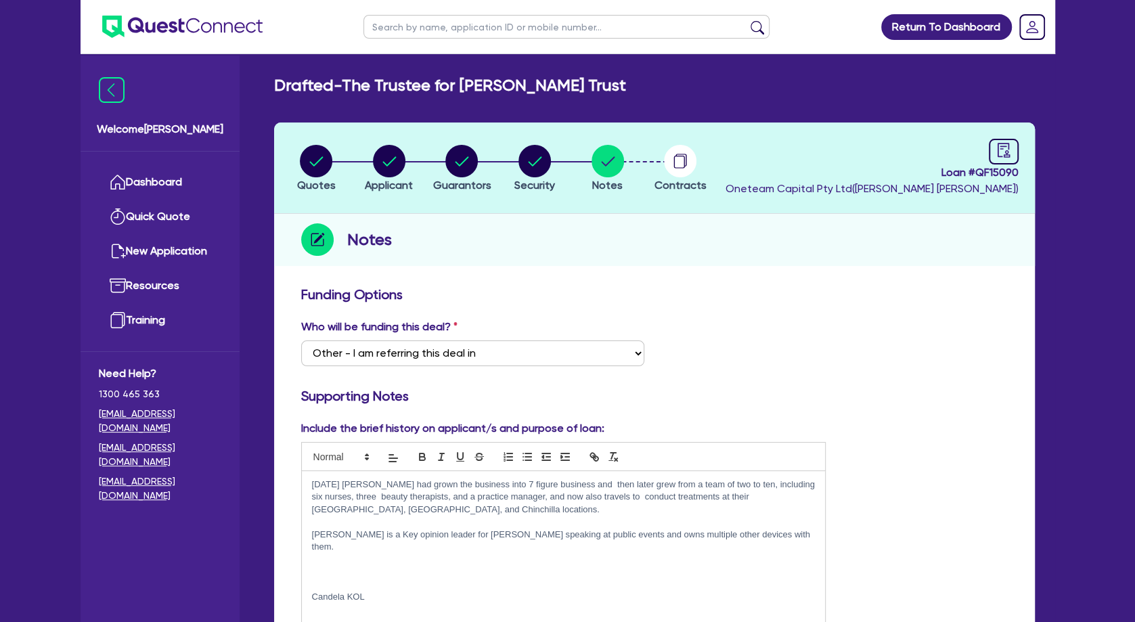
click at [310, 564] on div "[URL][DOMAIN_NAME] For the treatment of pigmentation, vascularity, skin resurfa…" at bounding box center [564, 555] width 524 height 169
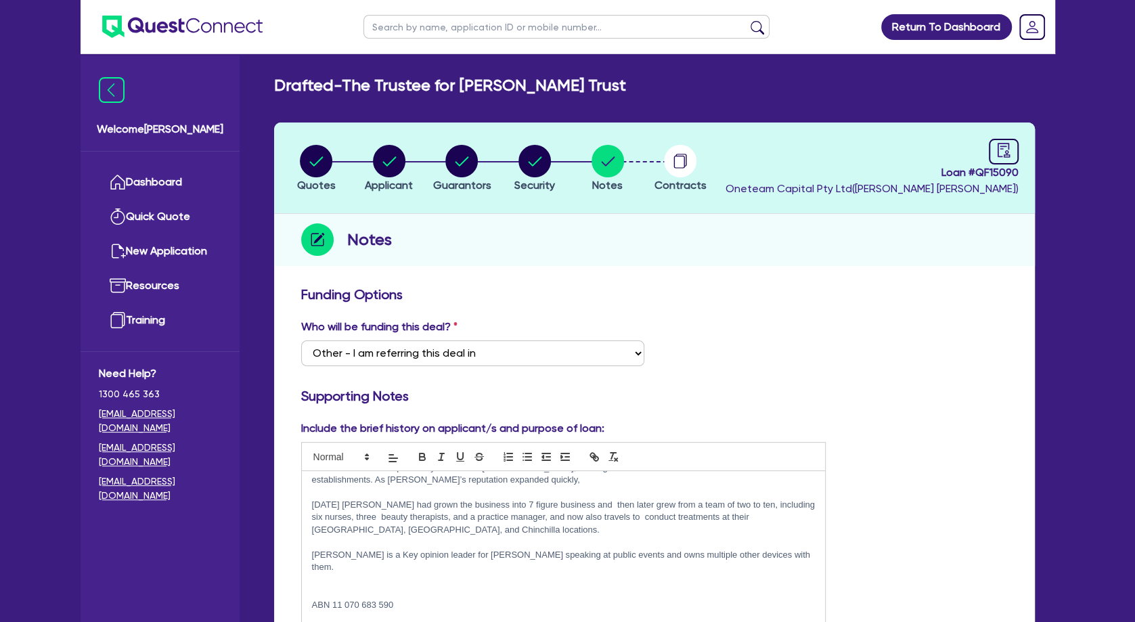
scroll to position [134, 0]
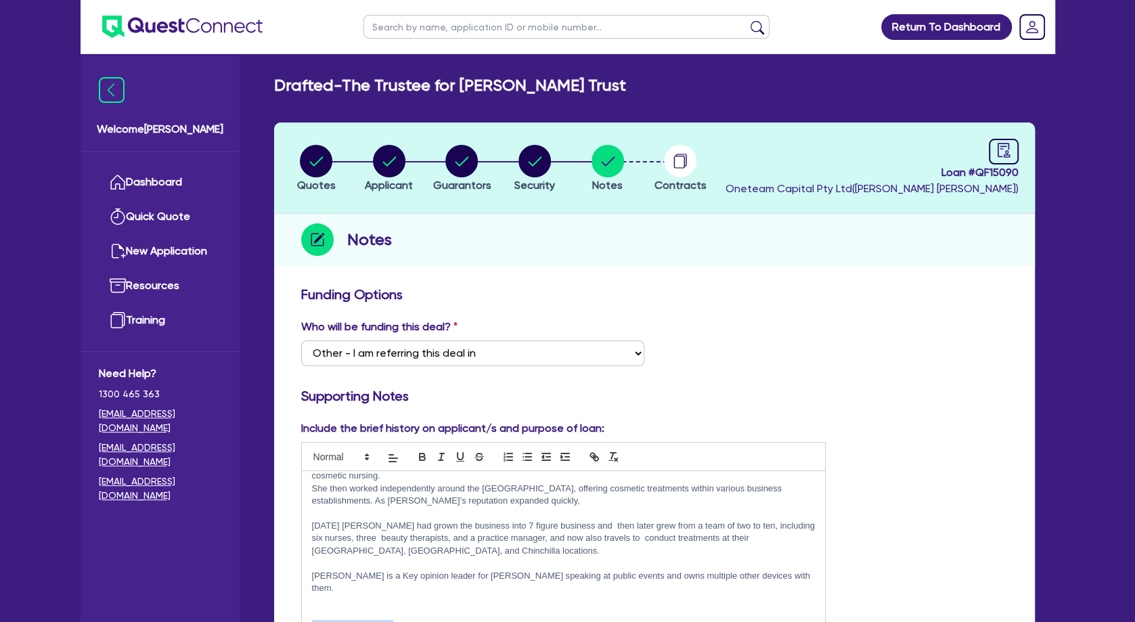
drag, startPoint x: 398, startPoint y: 600, endPoint x: 290, endPoint y: 595, distance: 107.7
click at [302, 595] on div "[URL][DOMAIN_NAME] For the treatment of pigmentation, vascularity, skin resurfa…" at bounding box center [564, 555] width 524 height 169
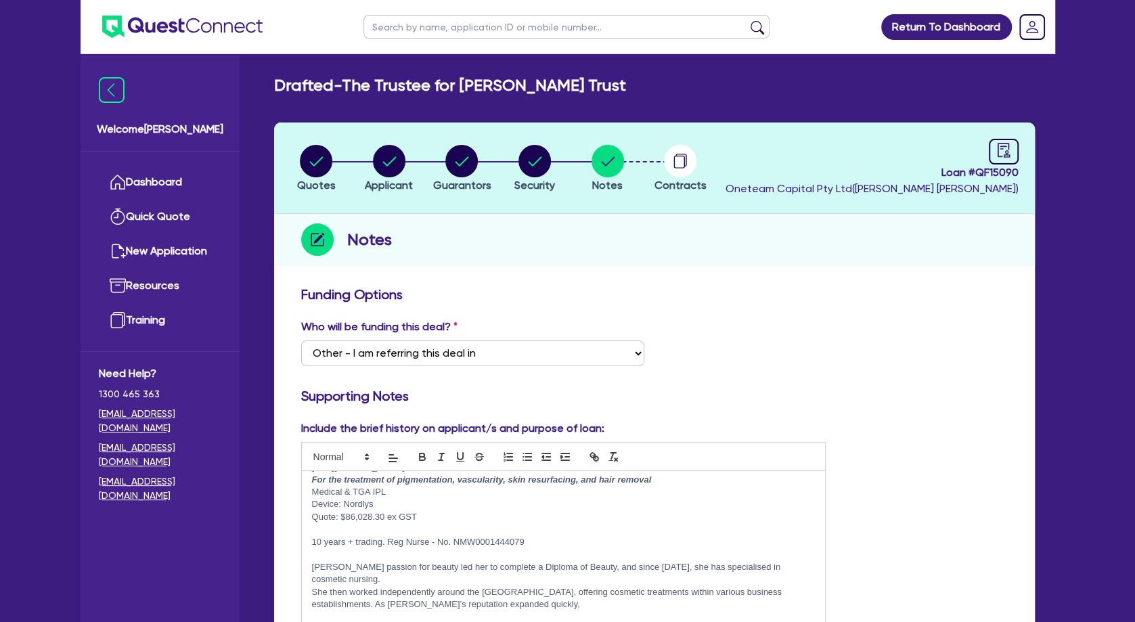
scroll to position [0, 0]
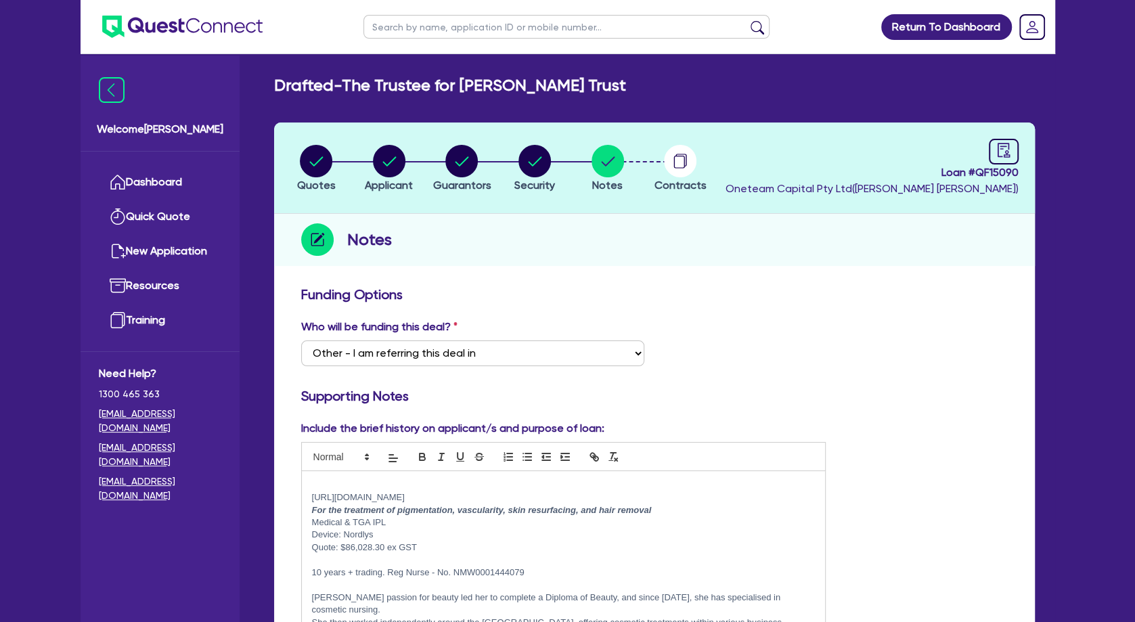
click at [369, 488] on p at bounding box center [563, 485] width 503 height 12
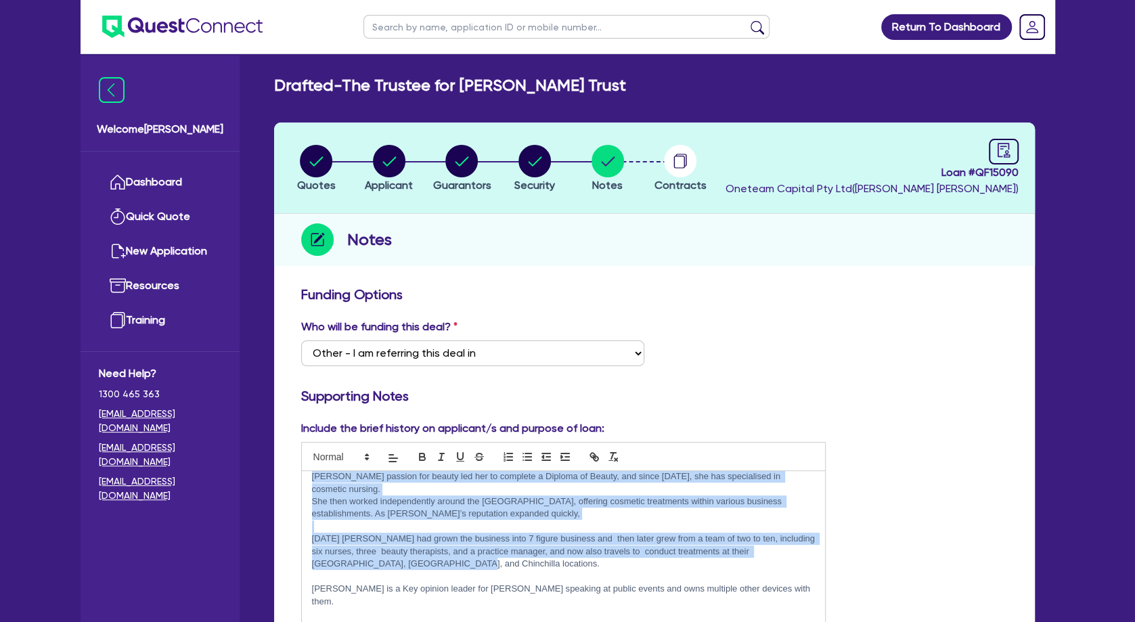
scroll to position [147, 0]
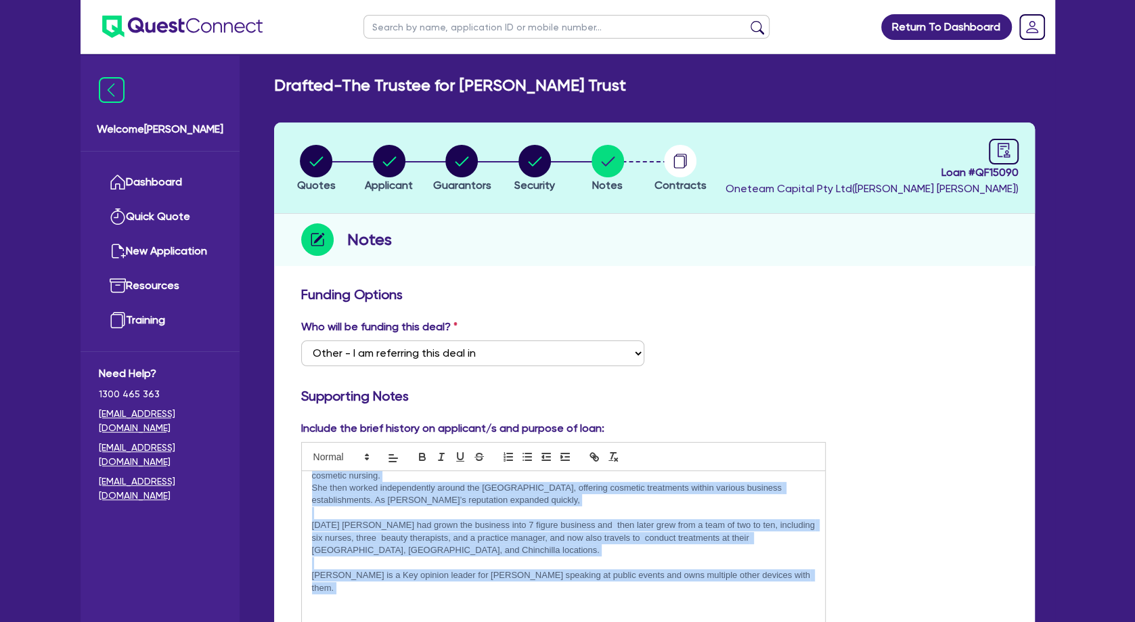
drag, startPoint x: 315, startPoint y: 582, endPoint x: 775, endPoint y: 573, distance: 460.2
click at [775, 573] on div "prev - ABN 11 070 683 590 [URL][DOMAIN_NAME] For the treatment of pigmentation,…" at bounding box center [564, 555] width 524 height 169
copy div "0 years + trading. Reg Nurse - No. NMW0001444079 ﻿ [PERSON_NAME] passion for be…"
click at [463, 528] on p "[DATE] [PERSON_NAME] had grown the business into 7 figure business and then lat…" at bounding box center [563, 537] width 503 height 37
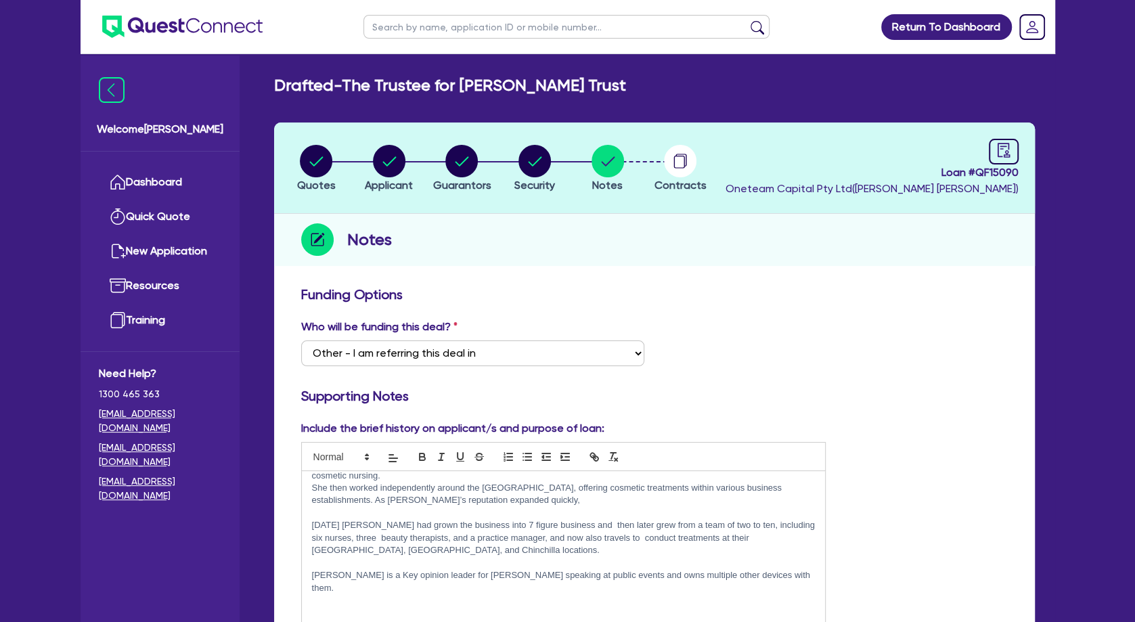
scroll to position [0, 0]
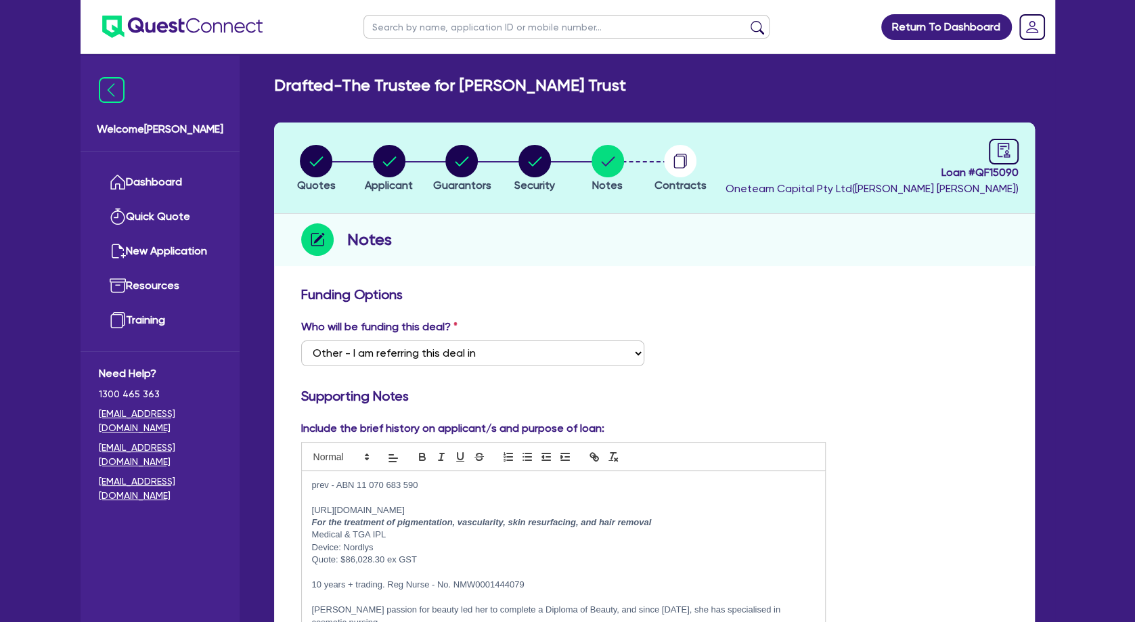
drag, startPoint x: 318, startPoint y: 531, endPoint x: 309, endPoint y: 525, distance: 10.7
click at [309, 525] on div "prev - ABN 11 070 683 590 [URL][DOMAIN_NAME] For the treatment of pigmentation,…" at bounding box center [564, 555] width 524 height 169
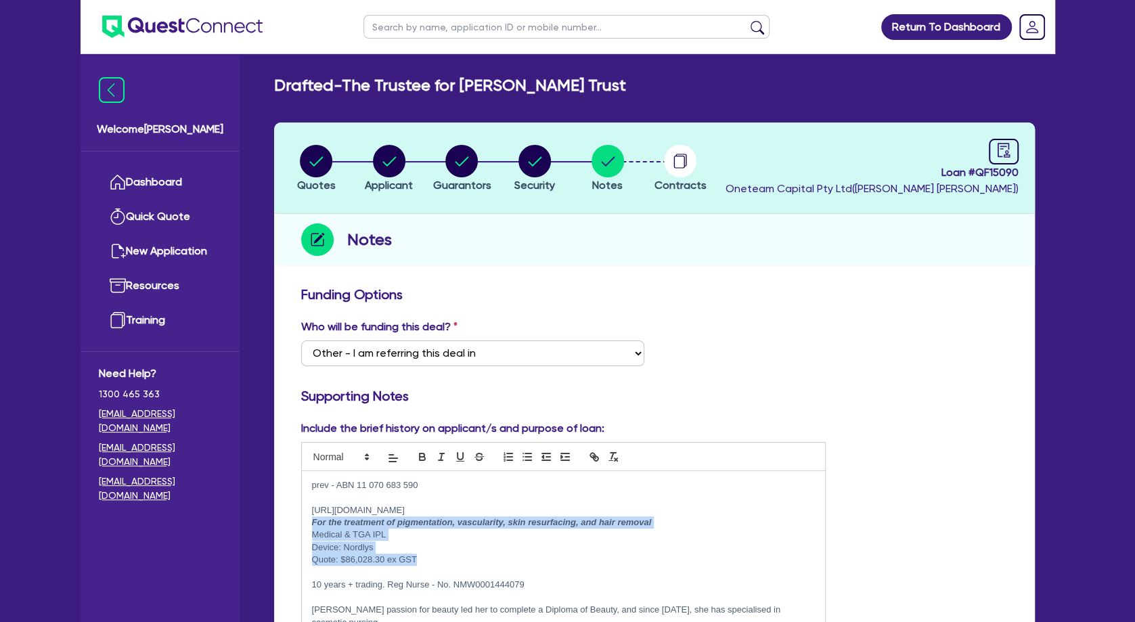
drag, startPoint x: 445, startPoint y: 556, endPoint x: 311, endPoint y: 524, distance: 137.8
click at [311, 524] on div "prev - ABN 11 070 683 590 [URL][DOMAIN_NAME] For the treatment of pigmentation,…" at bounding box center [564, 555] width 524 height 169
copy div "For the treatment of pigmentation, vascularity, skin resurfacing, and hair remo…"
click at [382, 162] on circle "button" at bounding box center [389, 161] width 32 height 32
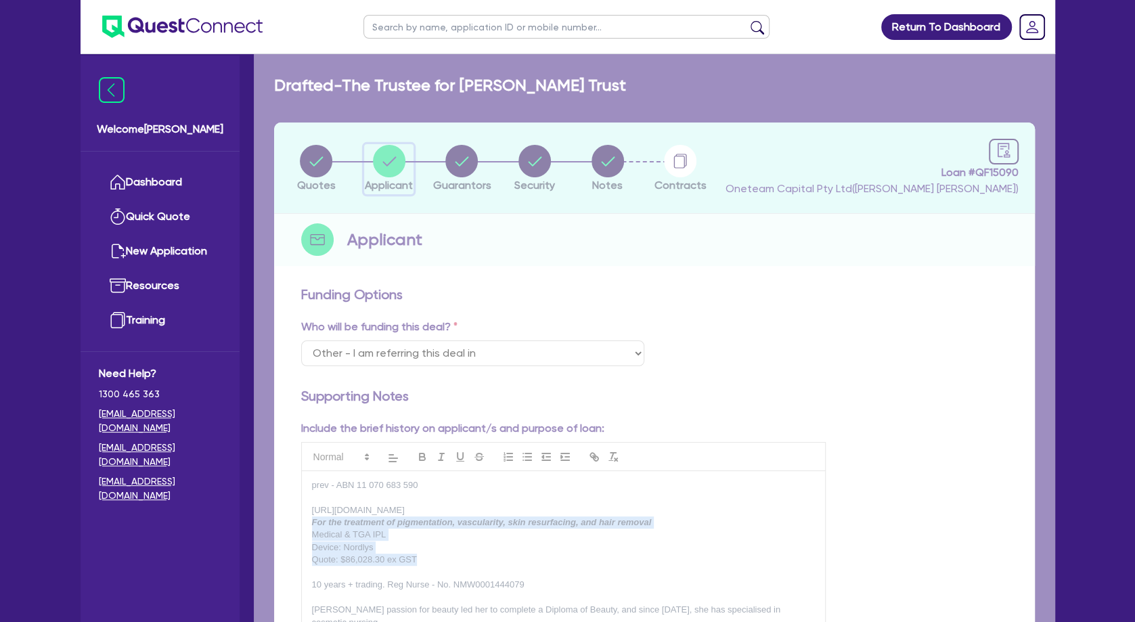
select select "TRUST"
select select "COMPANY"
select select "HEALTH_BEAUTY"
select select "HAIR_BEAUTY_SALONS"
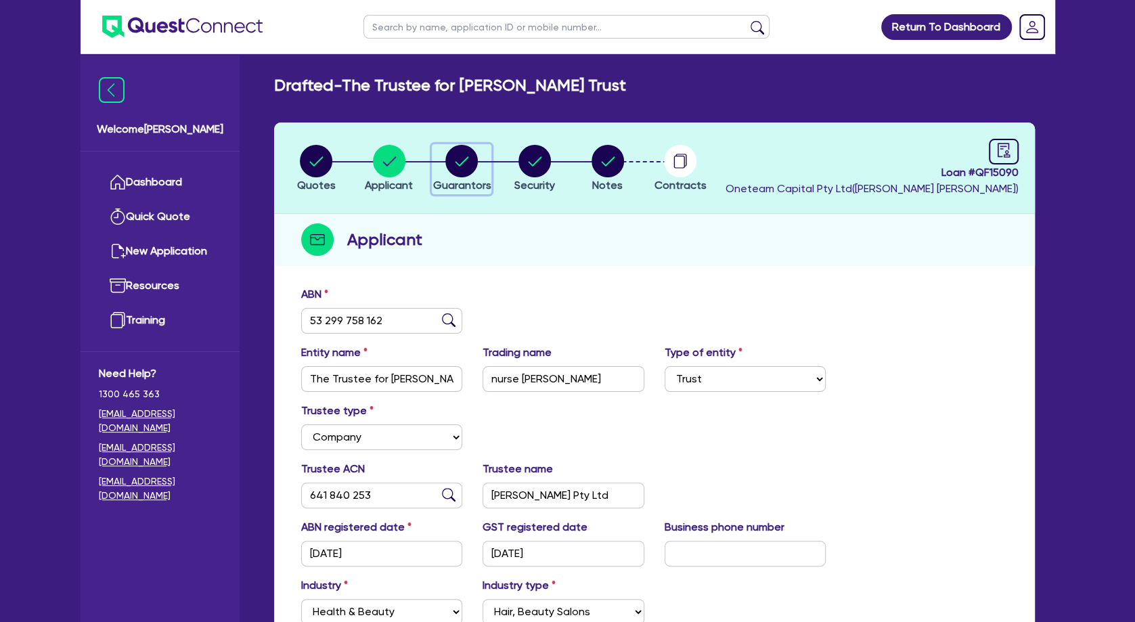
click at [454, 165] on circle "button" at bounding box center [461, 161] width 32 height 32
select select "MRS"
select select "QLD"
select select "MARRIED"
select select "PROPERTY"
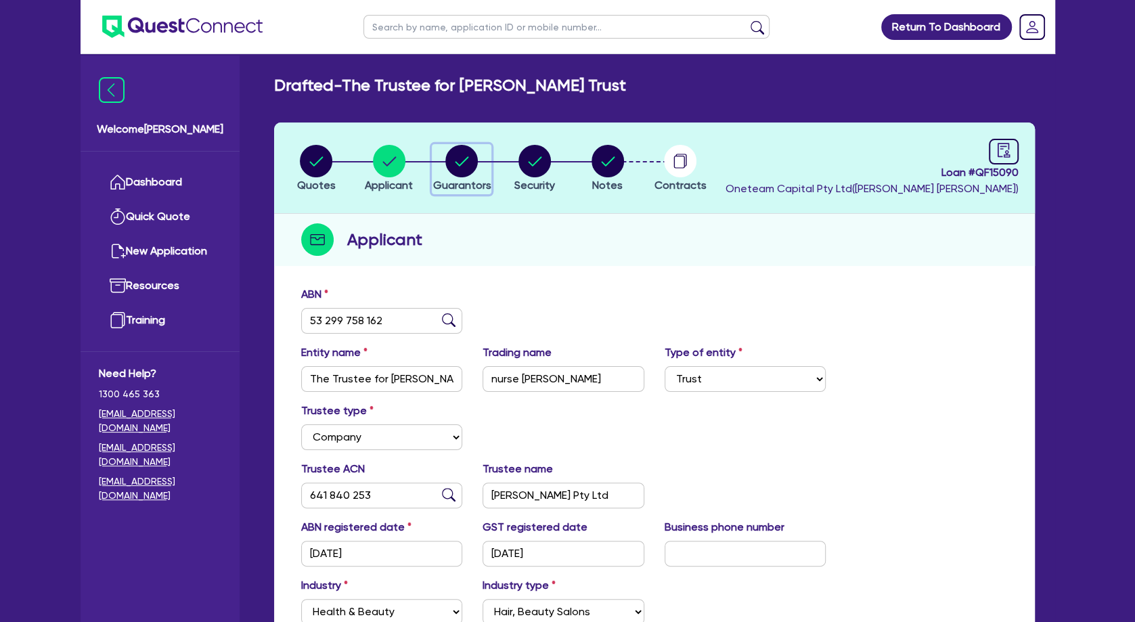
select select "INVESTMENT_PROPERTY"
select select "VEHICLE"
select select "CASH"
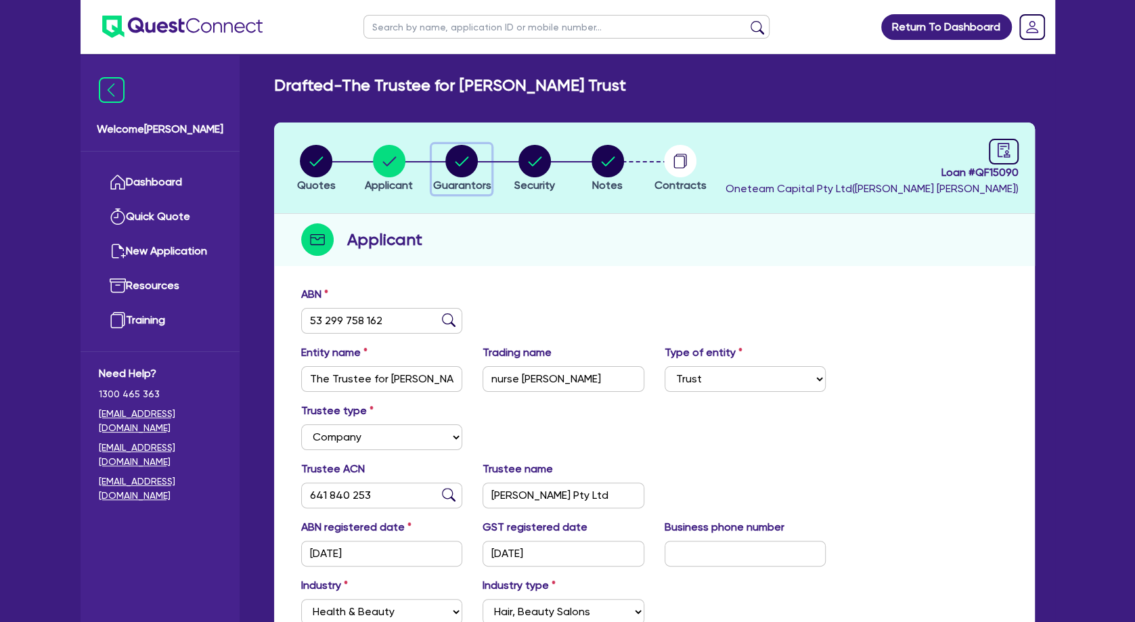
select select "VEHICLE"
select select "OTHER"
select select "VEHICLE_LOAN"
select select "EQUIPMENT_LOAN"
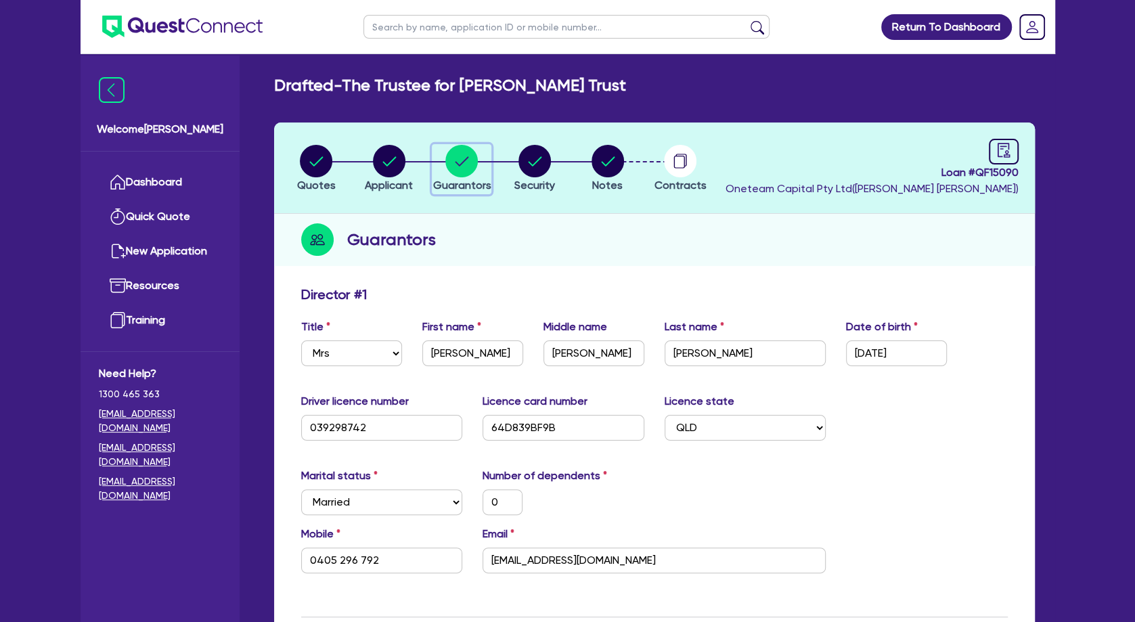
scroll to position [292, 0]
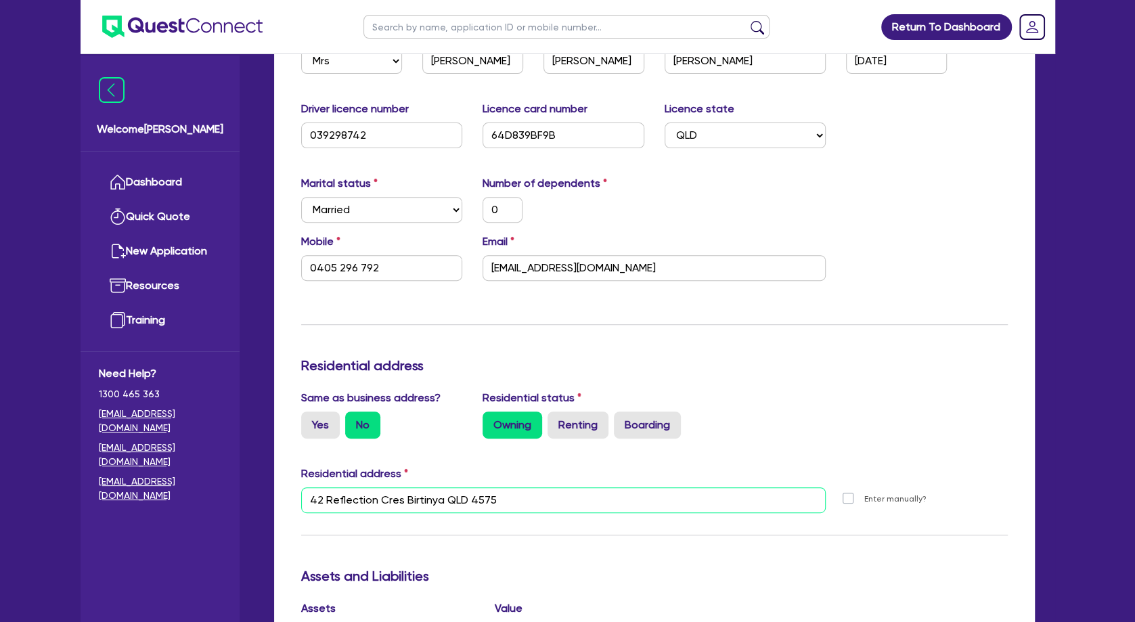
click at [413, 500] on input "42 Reflection Cres Birtinya QLD 4575" at bounding box center [563, 500] width 525 height 26
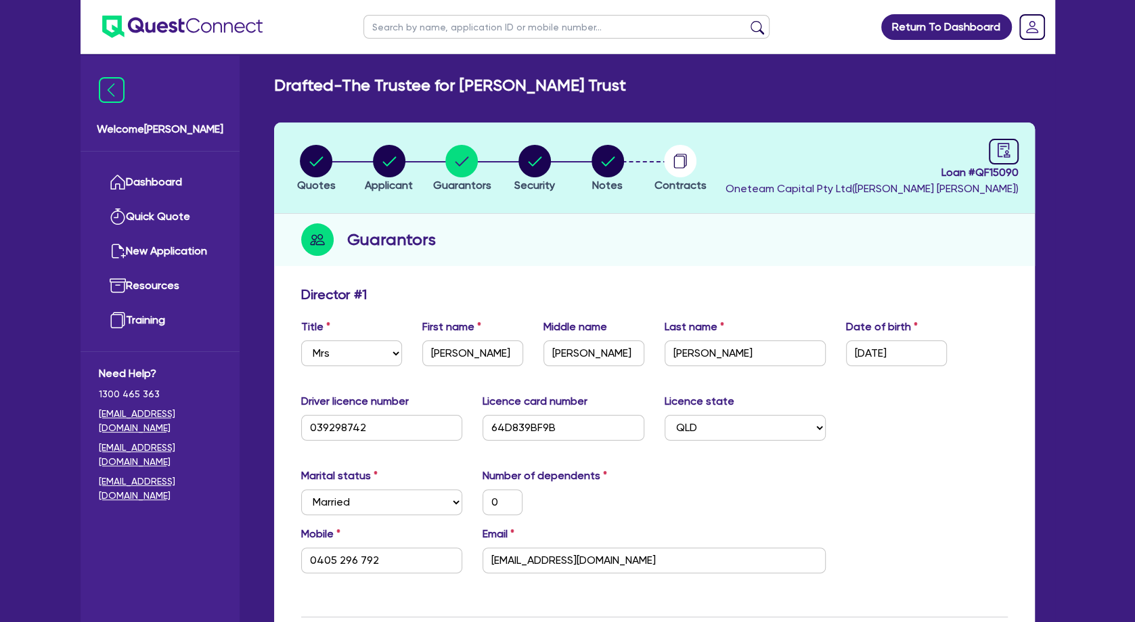
click at [384, 28] on input "text" at bounding box center [566, 27] width 406 height 24
type input "angus"
click button "submit" at bounding box center [757, 29] width 22 height 19
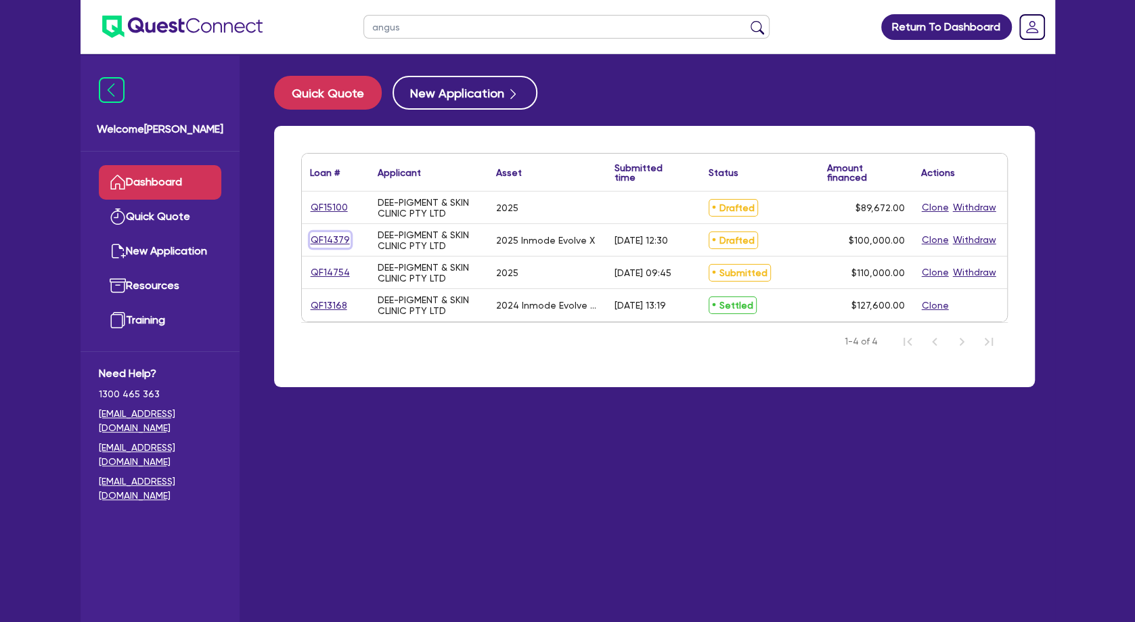
click at [333, 235] on link "QF14379" at bounding box center [330, 240] width 41 height 16
select select "SECONDARY_ASSETS"
select select "MEDICAL_DENTAL_LABORATORY_EQUIPMENT"
